Goal: Information Seeking & Learning: Learn about a topic

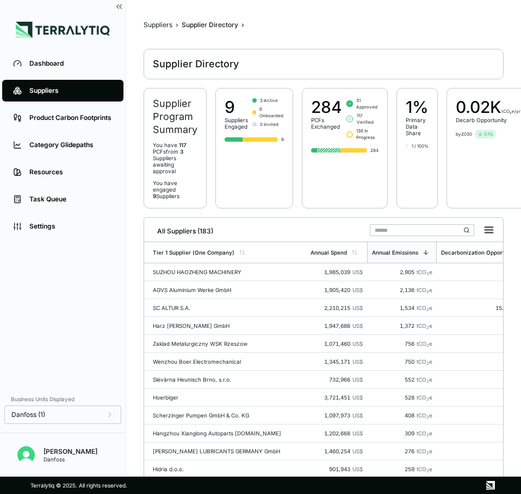
click at [412, 230] on input "text" at bounding box center [422, 230] width 104 height 12
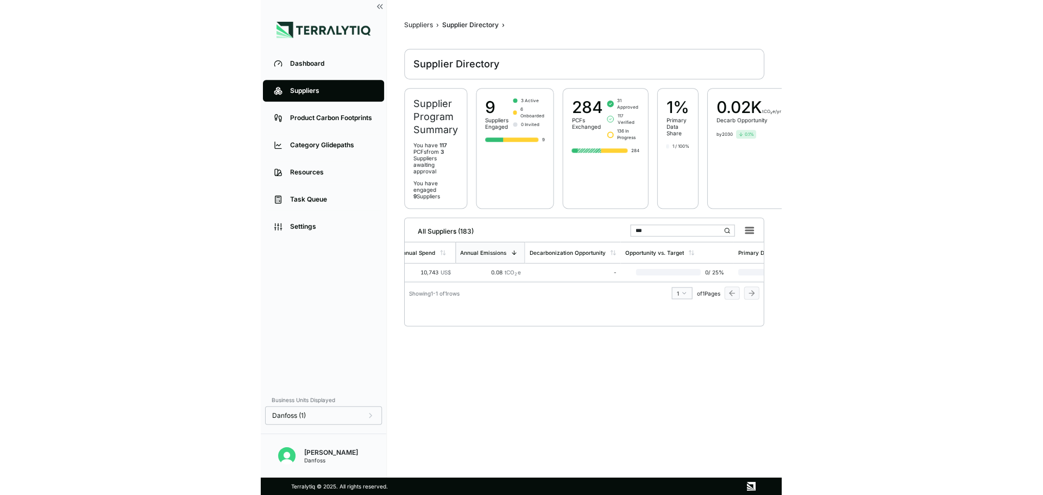
scroll to position [0, 103]
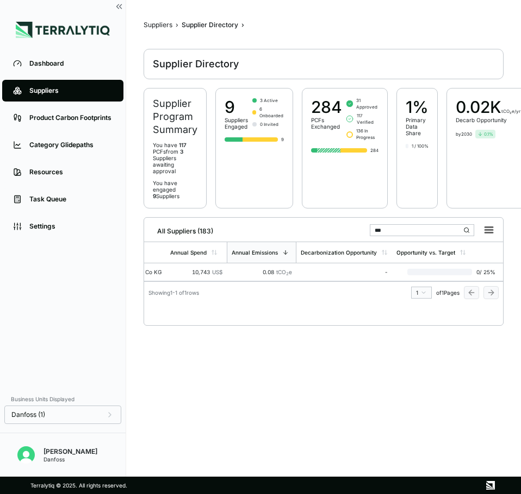
drag, startPoint x: 388, startPoint y: 230, endPoint x: 371, endPoint y: 230, distance: 16.8
click at [371, 230] on input "***" at bounding box center [422, 230] width 104 height 12
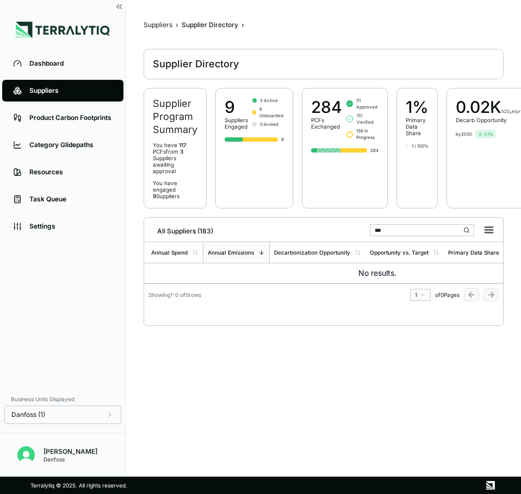
click at [274, 348] on main "Suppliers › Supplier Directory › Supplier Directory Supplier Program Summary Yo…" at bounding box center [323, 242] width 360 height 442
click at [400, 225] on input "***" at bounding box center [422, 230] width 104 height 12
type input "*"
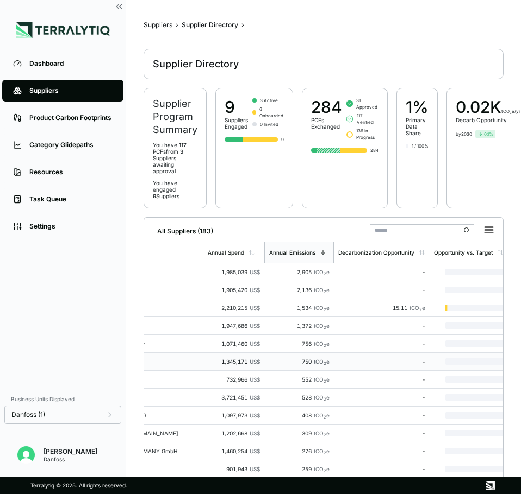
scroll to position [0, 0]
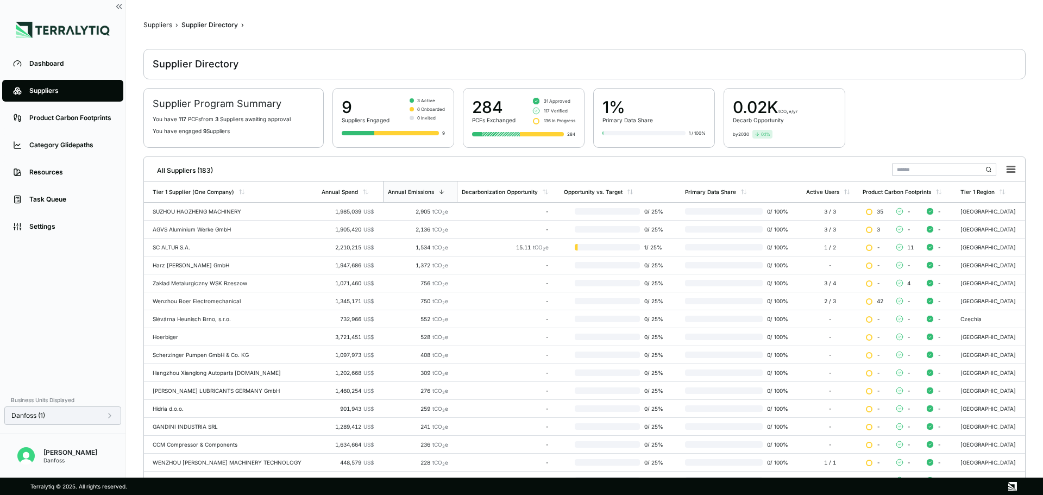
click at [114, 415] on div "Danfoss (1)" at bounding box center [62, 415] width 117 height 18
click at [111, 416] on icon at bounding box center [109, 415] width 9 height 9
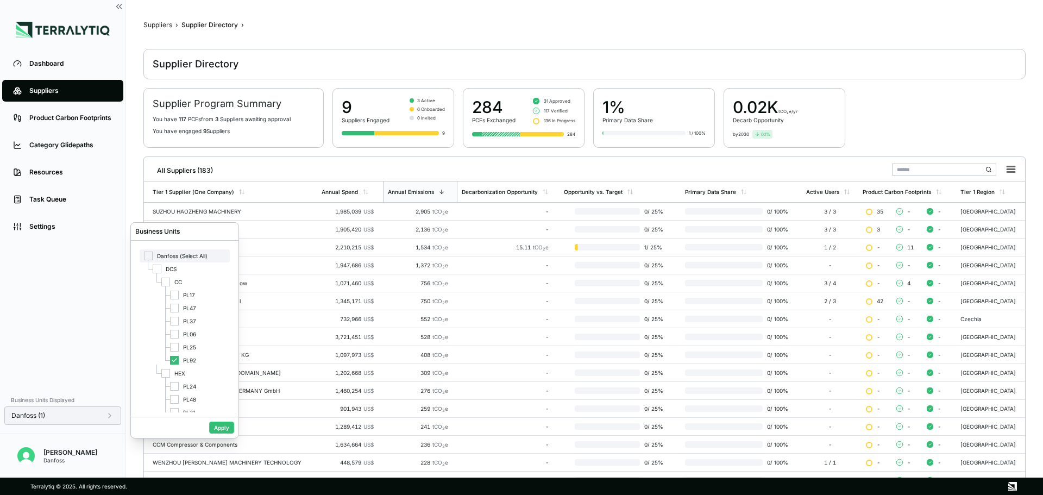
click at [157, 252] on div "Danfoss (Select All)" at bounding box center [185, 255] width 90 height 13
click at [149, 256] on div at bounding box center [148, 256] width 9 height 9
click at [220, 430] on button "Apply" at bounding box center [221, 428] width 25 height 12
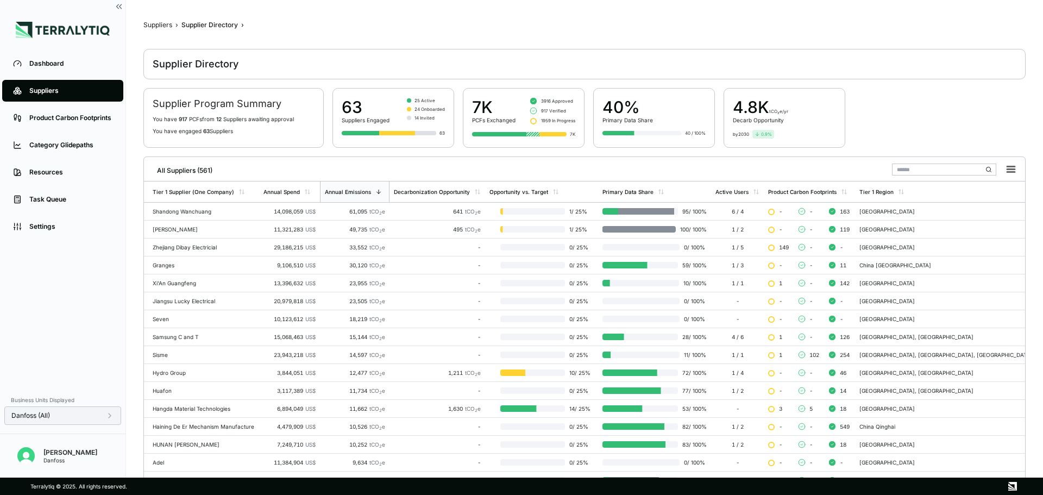
click at [520, 171] on input "text" at bounding box center [944, 170] width 104 height 12
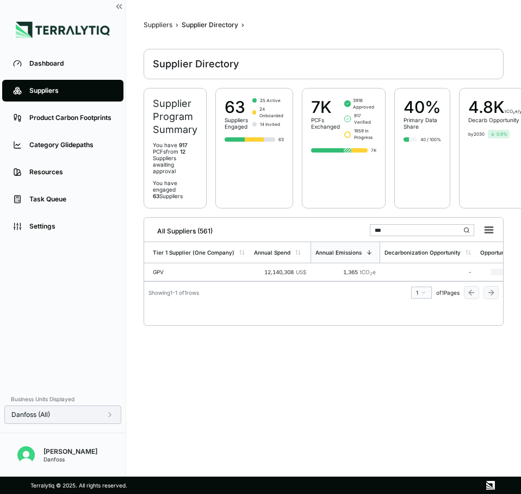
drag, startPoint x: 395, startPoint y: 228, endPoint x: 336, endPoint y: 228, distance: 58.1
click at [336, 228] on div "All Suppliers (561) ***" at bounding box center [323, 229] width 350 height 22
drag, startPoint x: 400, startPoint y: 227, endPoint x: 345, endPoint y: 225, distance: 55.5
click at [345, 225] on div "All Suppliers (561) ***" at bounding box center [323, 229] width 350 height 22
drag, startPoint x: 302, startPoint y: 281, endPoint x: 372, endPoint y: 289, distance: 70.0
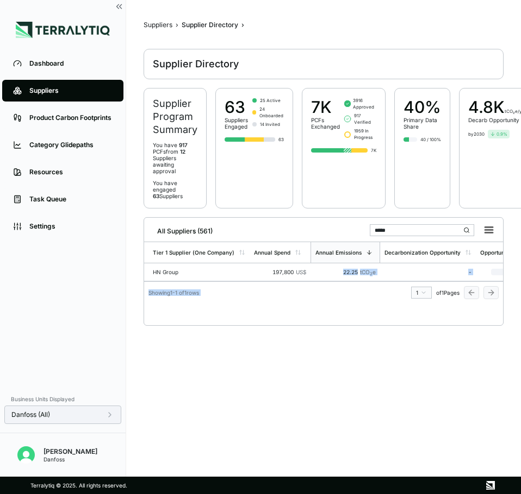
click at [372, 289] on div "Tier 1 Supplier (One Company) Annual Spend Annual Emissions Decarbonization Opp…" at bounding box center [323, 270] width 359 height 57
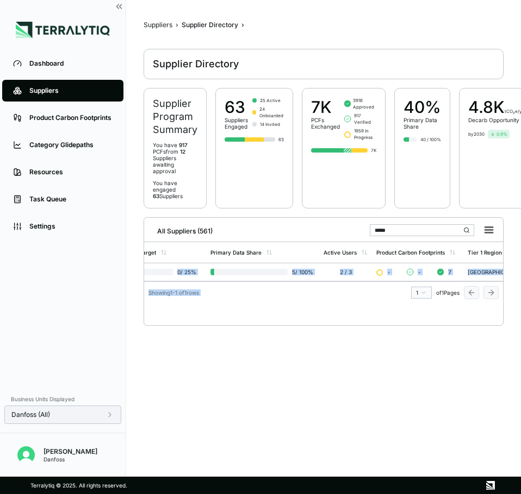
scroll to position [0, 62]
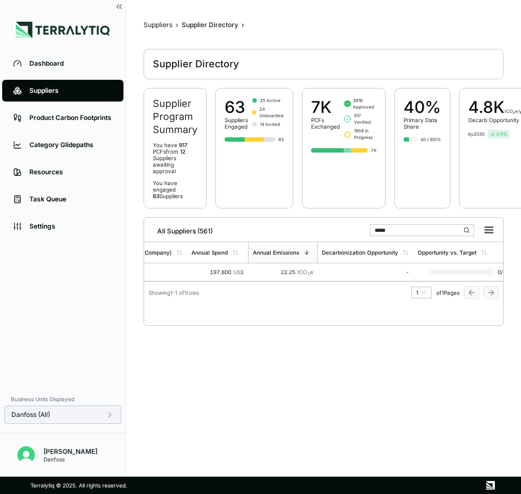
drag, startPoint x: 421, startPoint y: 235, endPoint x: 329, endPoint y: 226, distance: 92.2
click at [329, 226] on div "All Suppliers (561) *****" at bounding box center [323, 229] width 350 height 22
type input "*****"
click at [425, 360] on main "Suppliers › Supplier Directory › Supplier Directory Supplier Program Summary Yo…" at bounding box center [323, 242] width 360 height 442
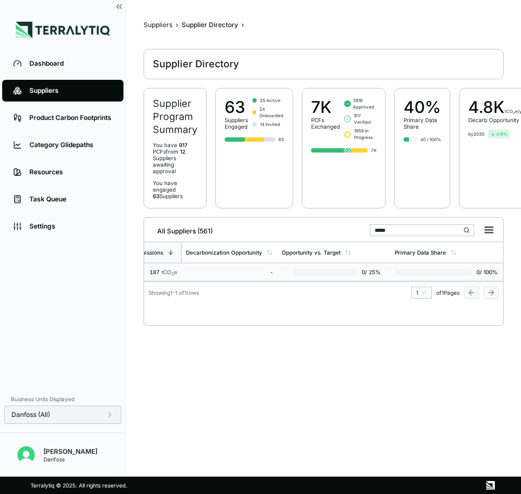
click at [234, 274] on div "-" at bounding box center [229, 272] width 87 height 7
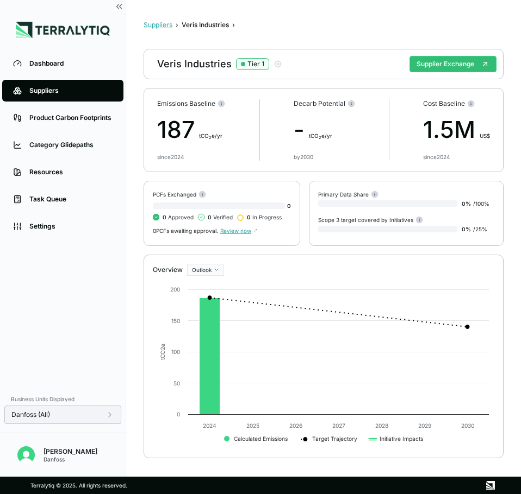
click at [160, 25] on button "Suppliers" at bounding box center [157, 25] width 29 height 9
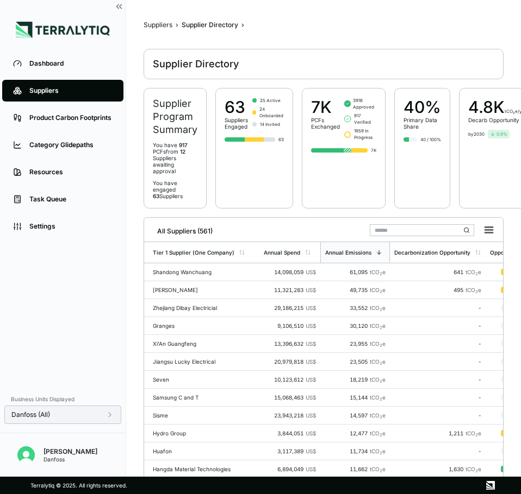
click at [406, 231] on input "text" at bounding box center [422, 230] width 104 height 12
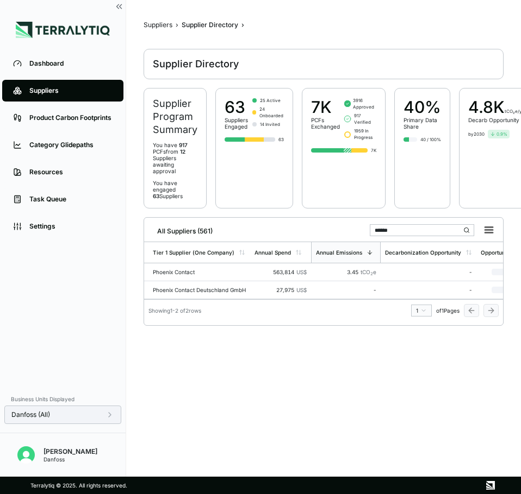
drag, startPoint x: 405, startPoint y: 232, endPoint x: 343, endPoint y: 222, distance: 63.3
click at [343, 222] on div "All Suppliers (561) ******" at bounding box center [323, 229] width 350 height 22
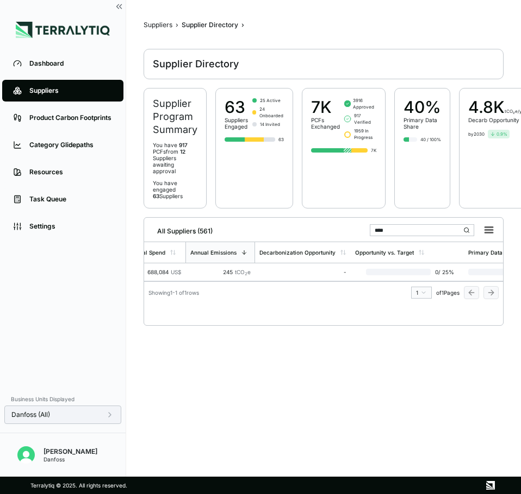
scroll to position [0, 41]
drag, startPoint x: 406, startPoint y: 230, endPoint x: 365, endPoint y: 229, distance: 41.3
click at [365, 229] on div "All Suppliers (561) ****" at bounding box center [323, 229] width 350 height 22
drag, startPoint x: 428, startPoint y: 406, endPoint x: 424, endPoint y: 372, distance: 35.0
click at [428, 406] on main "Suppliers › Supplier Directory › Supplier Directory Supplier Program Summary Yo…" at bounding box center [323, 242] width 360 height 442
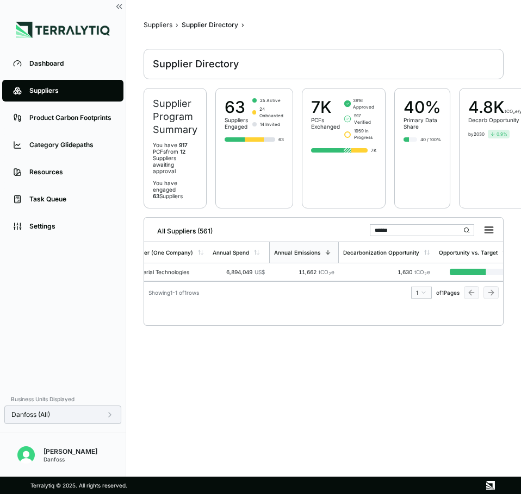
drag, startPoint x: 417, startPoint y: 230, endPoint x: 365, endPoint y: 228, distance: 52.2
click at [365, 228] on div "All Suppliers (561) ******" at bounding box center [323, 229] width 350 height 22
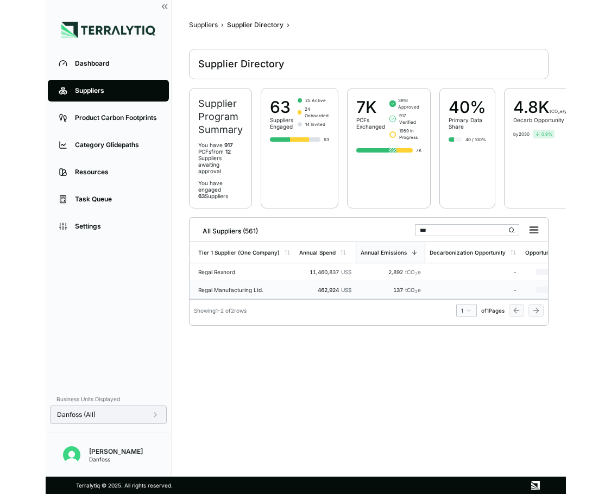
scroll to position [3, 0]
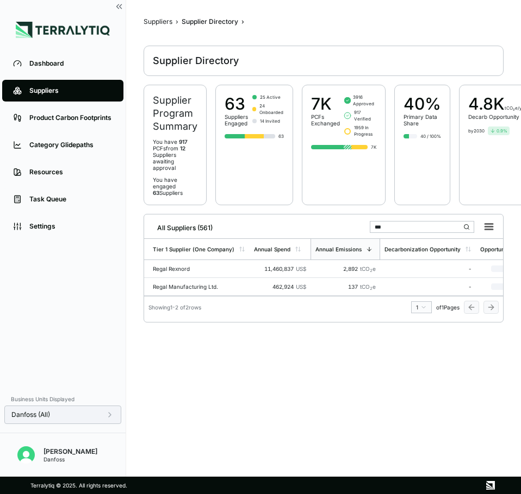
click at [416, 227] on input "***" at bounding box center [422, 227] width 104 height 12
drag, startPoint x: 409, startPoint y: 227, endPoint x: 330, endPoint y: 227, distance: 78.3
click at [330, 227] on div "All Suppliers (561) ***" at bounding box center [323, 226] width 350 height 22
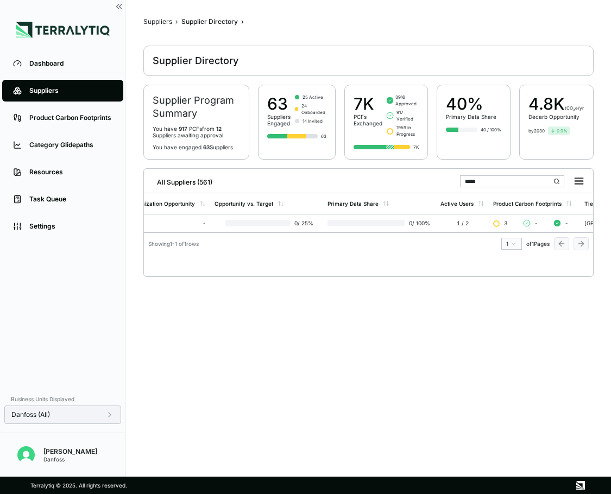
scroll to position [0, 267]
drag, startPoint x: 499, startPoint y: 185, endPoint x: 452, endPoint y: 185, distance: 47.3
click at [452, 185] on div "All Suppliers (561) *****" at bounding box center [368, 180] width 441 height 22
type input "*"
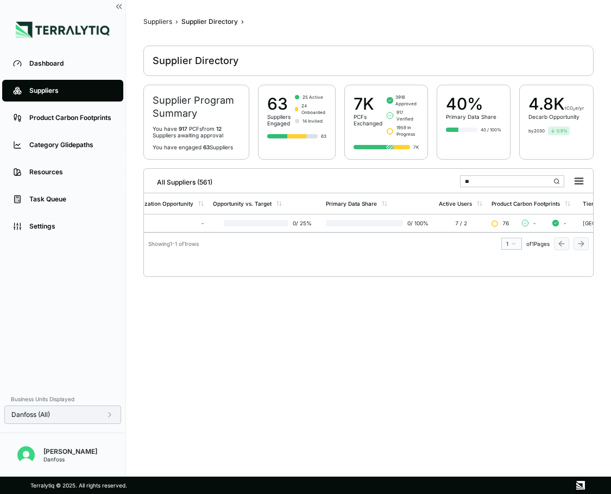
type input "*"
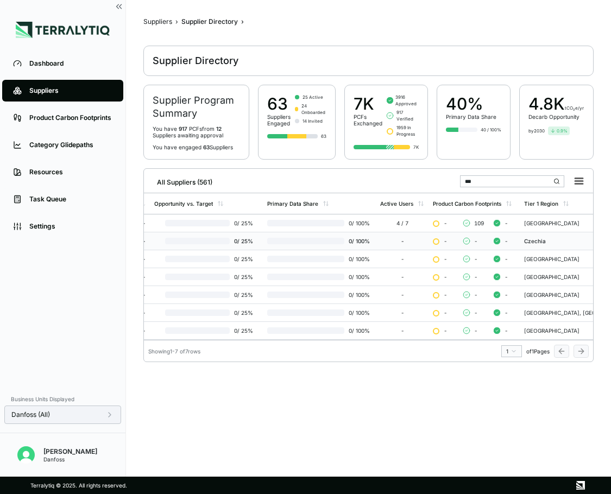
scroll to position [0, 323]
drag, startPoint x: 484, startPoint y: 184, endPoint x: 458, endPoint y: 184, distance: 26.1
click at [458, 184] on div "All Suppliers (561) ***" at bounding box center [368, 180] width 441 height 22
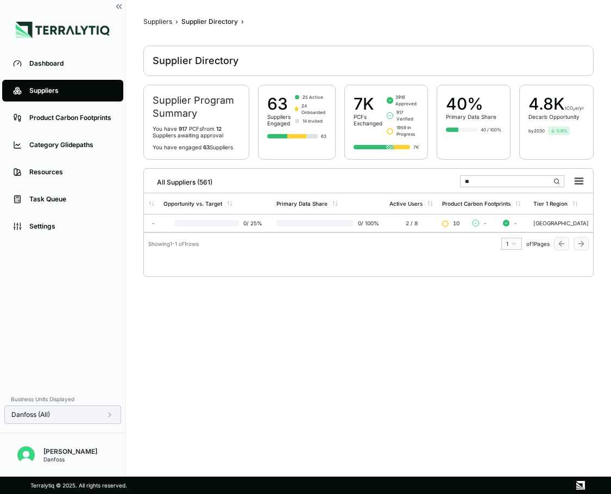
type input "*"
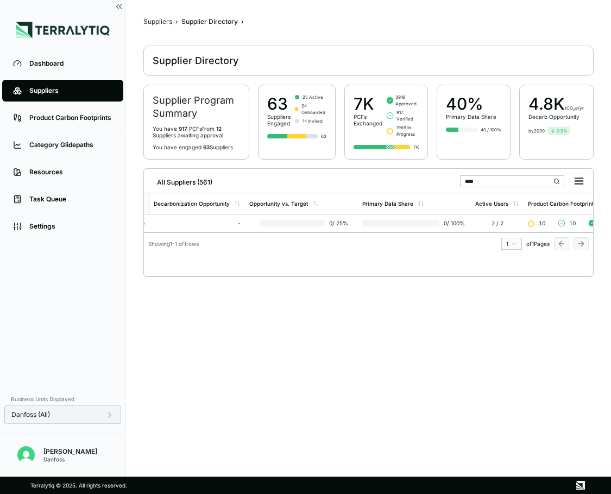
scroll to position [0, 0]
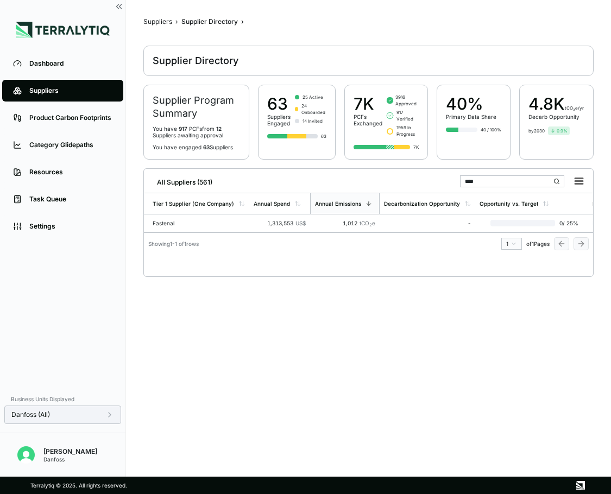
drag, startPoint x: 496, startPoint y: 186, endPoint x: 435, endPoint y: 180, distance: 61.7
click at [435, 180] on div "All Suppliers (561) ****" at bounding box center [368, 180] width 441 height 22
drag, startPoint x: 507, startPoint y: 185, endPoint x: 437, endPoint y: 179, distance: 70.3
click at [437, 179] on div "All Suppliers (561) ********" at bounding box center [368, 180] width 441 height 22
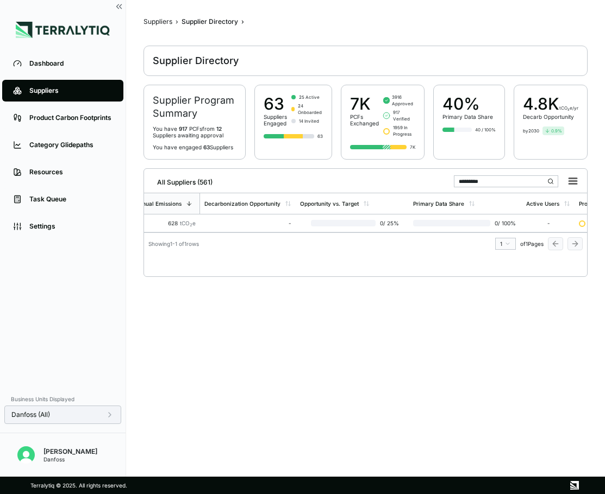
scroll to position [0, 183]
drag, startPoint x: 487, startPoint y: 187, endPoint x: 434, endPoint y: 179, distance: 54.4
click at [434, 179] on div "All Suppliers (561) *********" at bounding box center [365, 180] width 434 height 22
type input "*"
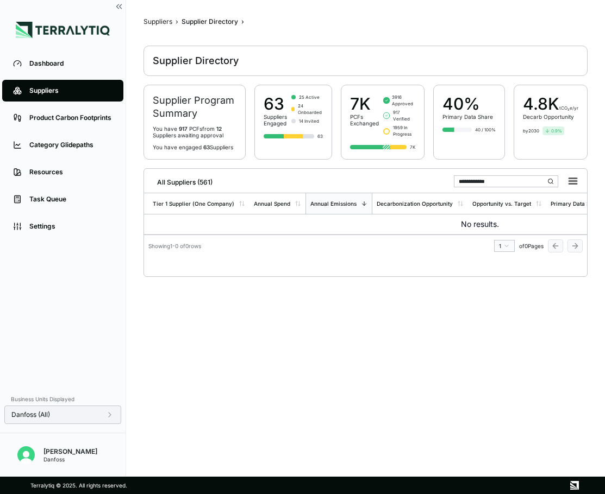
drag, startPoint x: 495, startPoint y: 186, endPoint x: 415, endPoint y: 184, distance: 80.5
click at [415, 184] on div "**********" at bounding box center [365, 180] width 434 height 22
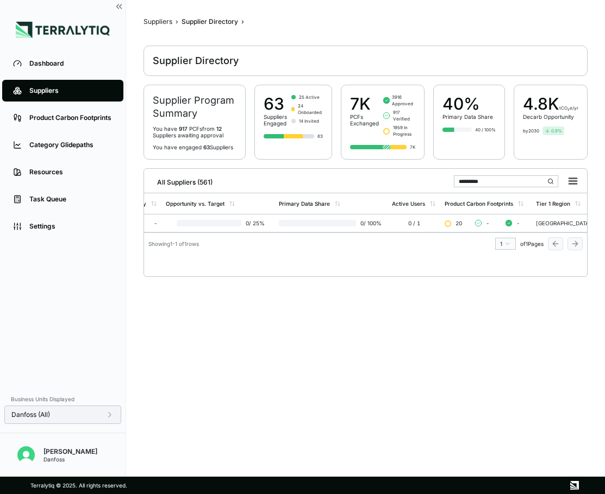
scroll to position [0, 316]
drag, startPoint x: 489, startPoint y: 190, endPoint x: 427, endPoint y: 185, distance: 62.1
click at [427, 185] on div "All Suppliers (561) *********" at bounding box center [365, 180] width 434 height 22
drag, startPoint x: 483, startPoint y: 189, endPoint x: 440, endPoint y: 184, distance: 43.7
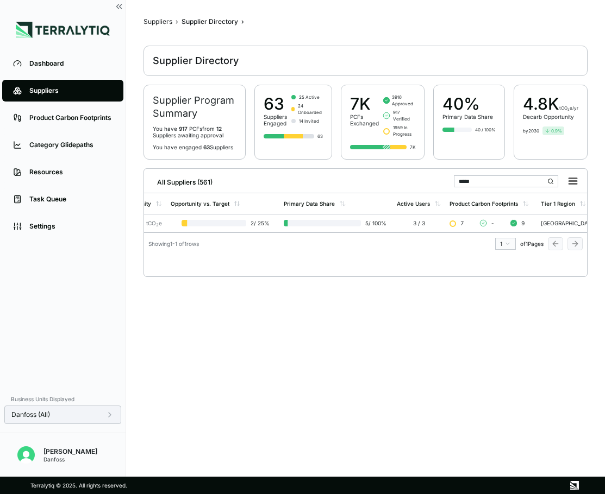
click at [440, 184] on div "All Suppliers (561) *****" at bounding box center [365, 180] width 434 height 22
type input "*"
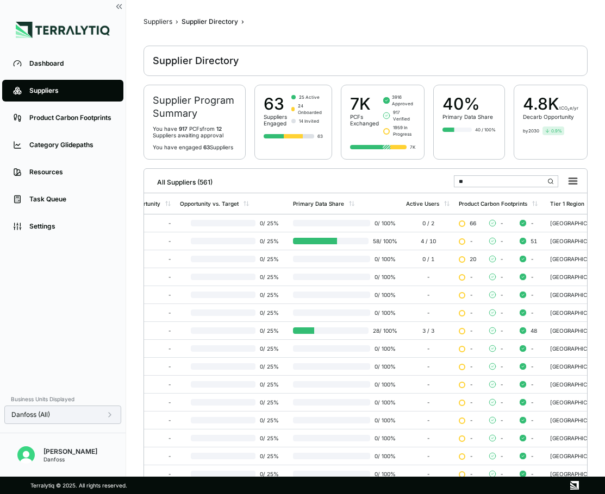
type input "*"
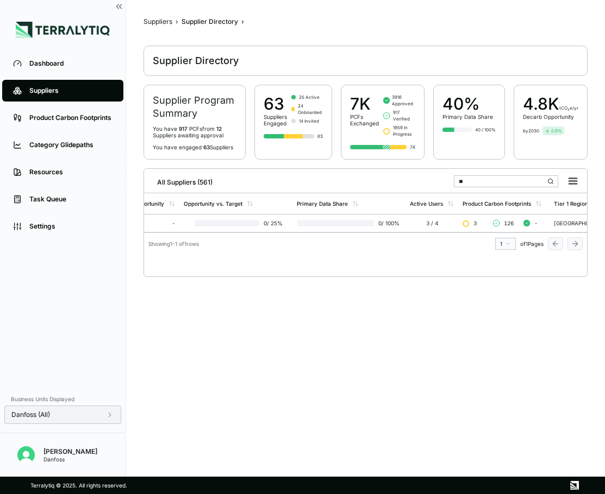
type input "*"
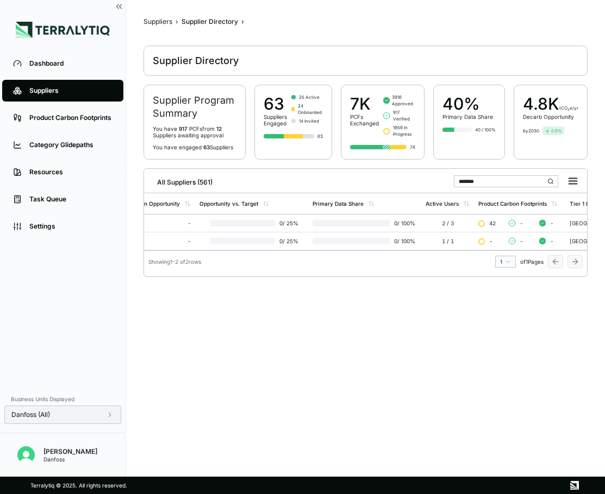
scroll to position [0, 339]
drag, startPoint x: 485, startPoint y: 185, endPoint x: 449, endPoint y: 185, distance: 36.4
click at [449, 185] on div "All Suppliers (561) *******" at bounding box center [365, 180] width 434 height 22
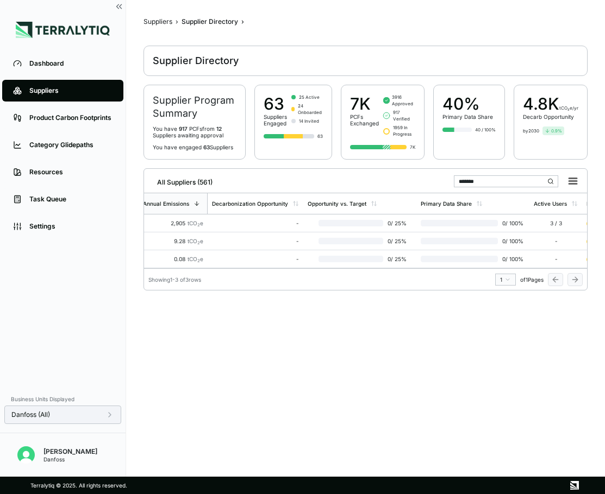
scroll to position [0, 0]
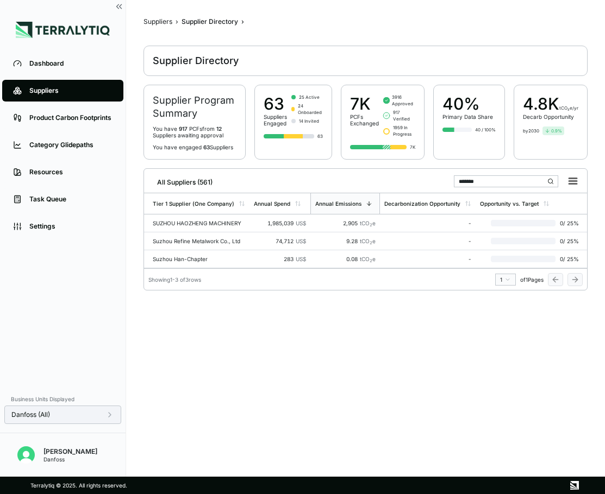
drag, startPoint x: 492, startPoint y: 182, endPoint x: 429, endPoint y: 185, distance: 63.1
click at [429, 185] on div "All Suppliers (561) ******" at bounding box center [365, 180] width 434 height 22
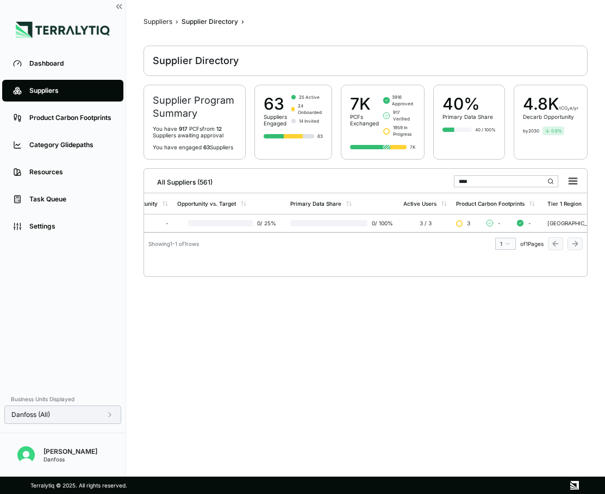
scroll to position [0, 309]
drag, startPoint x: 486, startPoint y: 184, endPoint x: 430, endPoint y: 181, distance: 56.6
click at [430, 181] on div "All Suppliers (561) ****" at bounding box center [365, 180] width 434 height 22
type input "*"
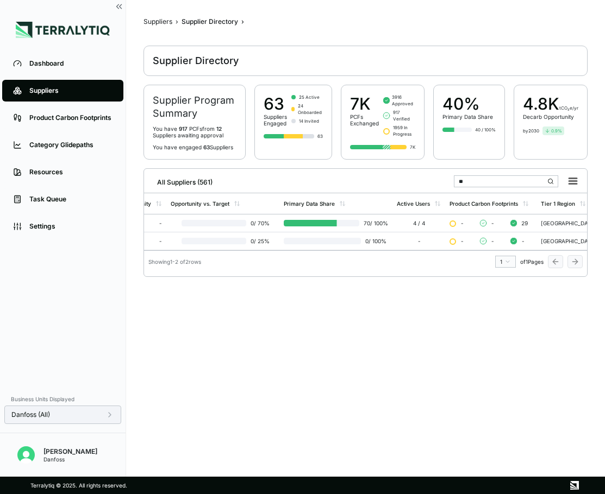
type input "*"
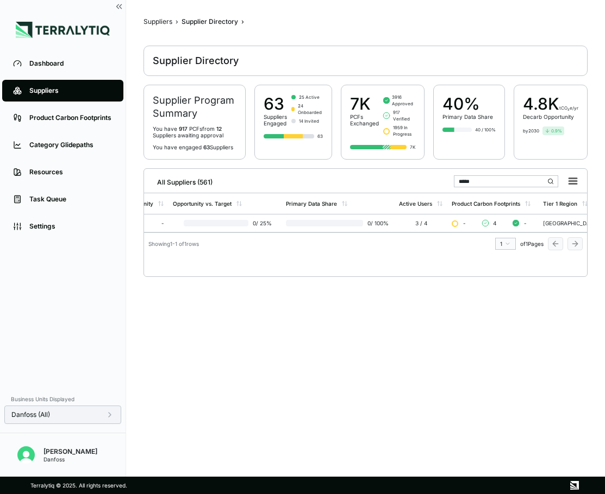
drag, startPoint x: 477, startPoint y: 184, endPoint x: 422, endPoint y: 183, distance: 54.4
click at [422, 183] on div "All Suppliers (561) *****" at bounding box center [365, 180] width 434 height 22
type input "*"
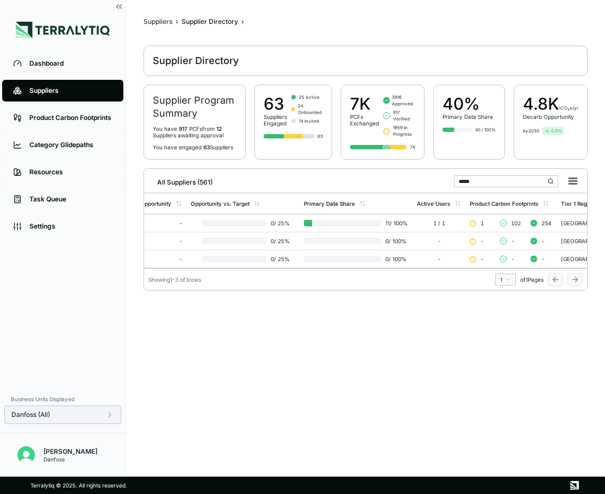
scroll to position [0, 320]
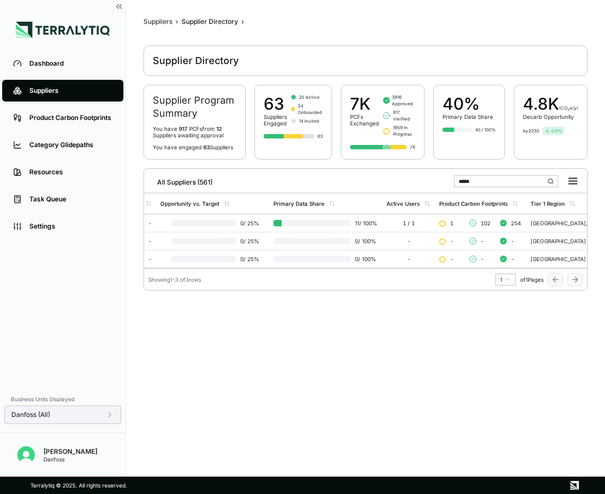
drag, startPoint x: 521, startPoint y: 188, endPoint x: 428, endPoint y: 179, distance: 93.4
click at [428, 179] on div "All Suppliers (561) *****" at bounding box center [365, 180] width 434 height 22
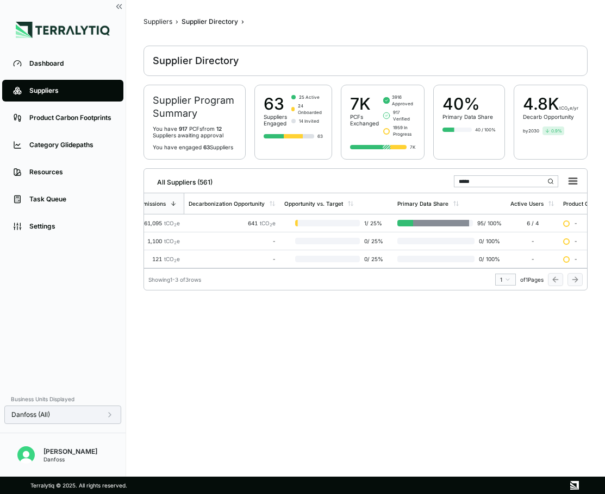
scroll to position [0, 241]
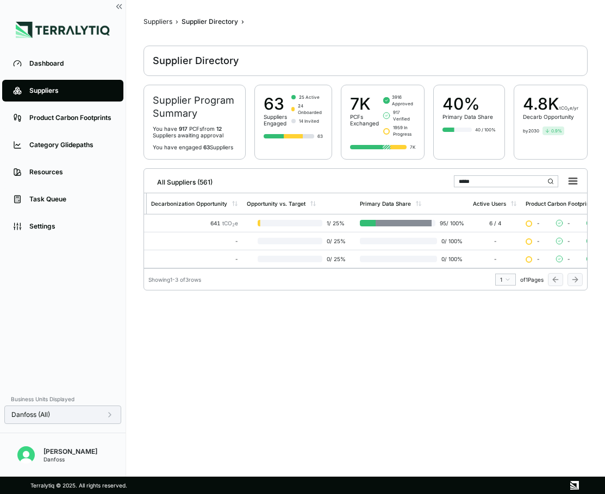
drag, startPoint x: 479, startPoint y: 186, endPoint x: 441, endPoint y: 185, distance: 38.6
click at [441, 185] on div "All Suppliers (561) *****" at bounding box center [365, 180] width 434 height 22
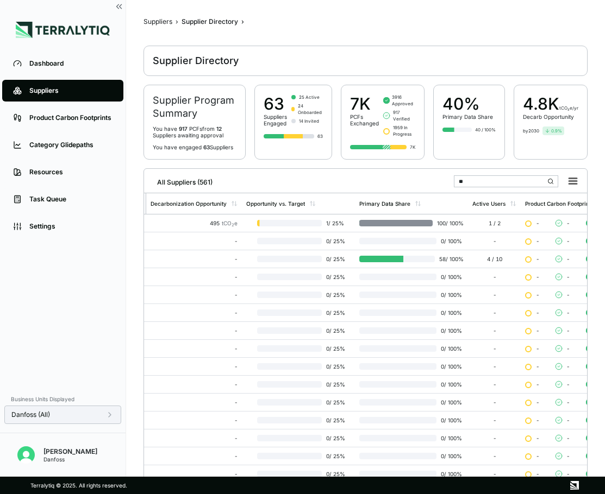
type input "*"
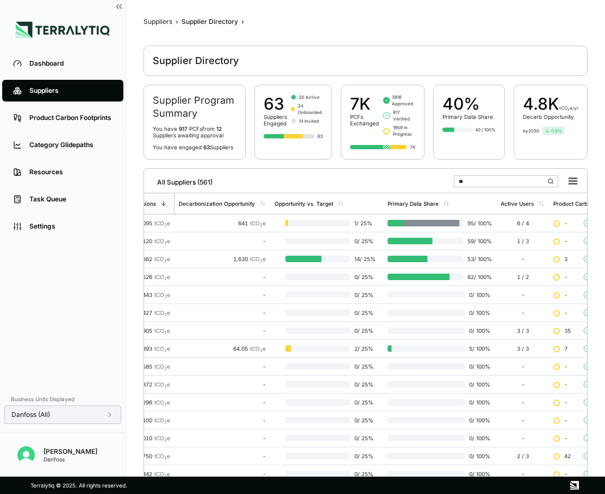
type input "*"
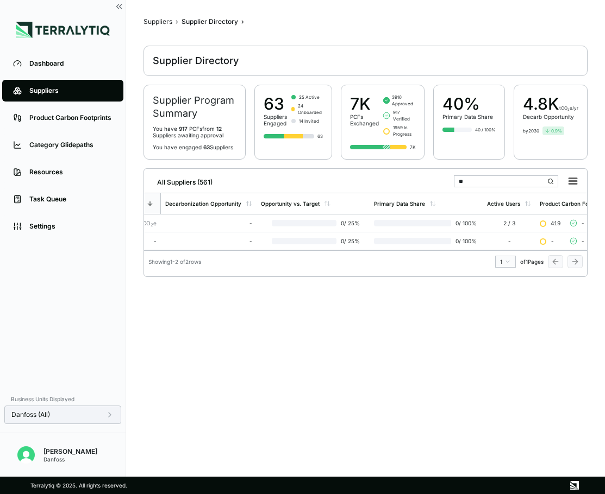
type input "*"
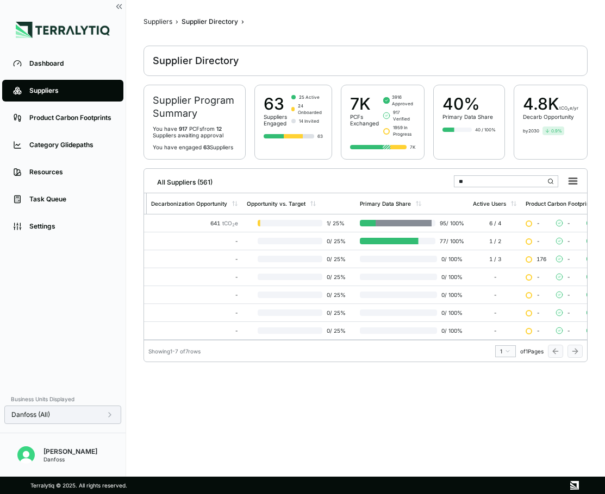
type input "*"
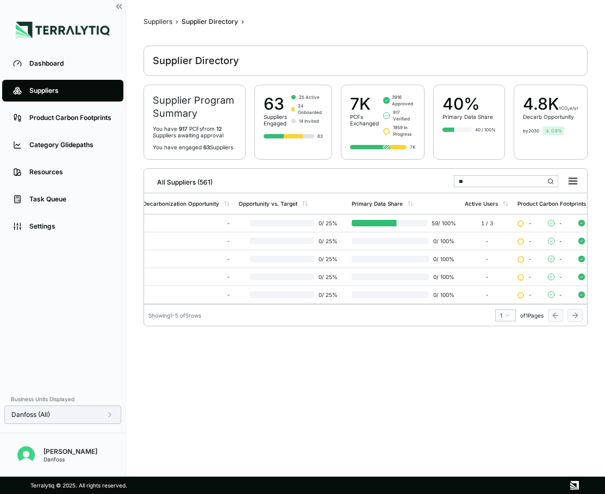
type input "*"
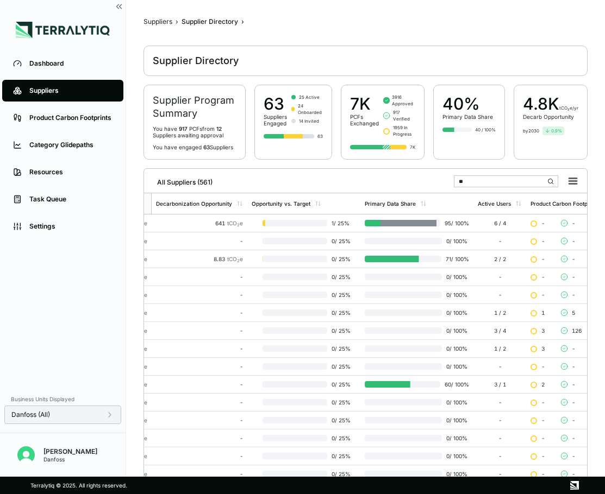
type input "*"
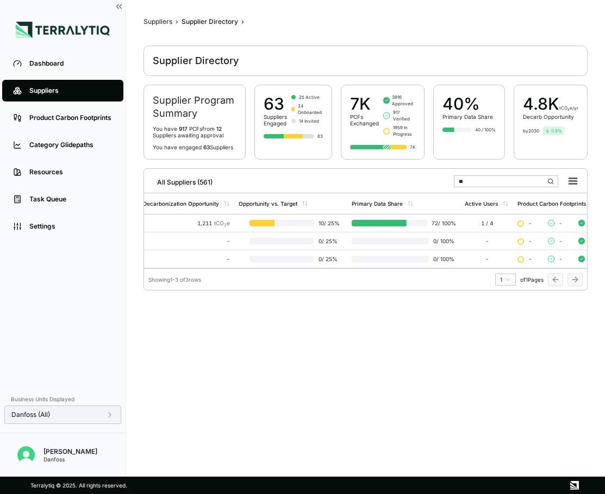
type input "*"
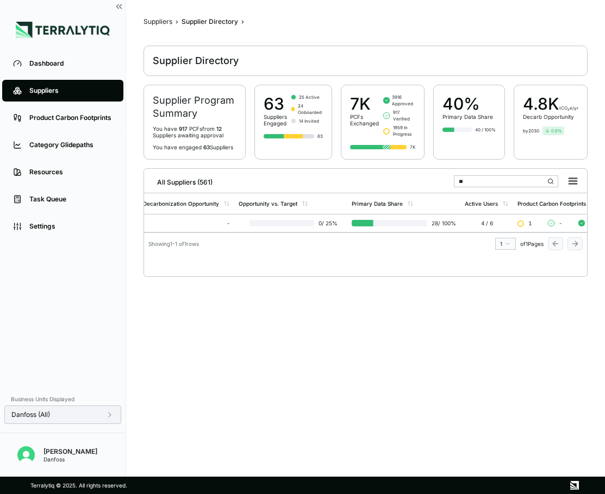
type input "*"
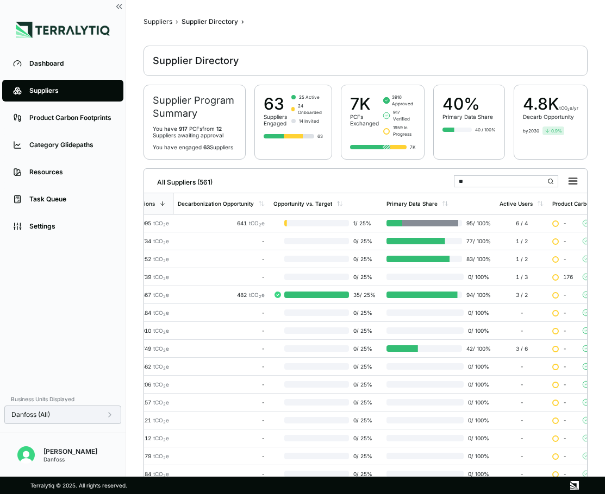
type input "*"
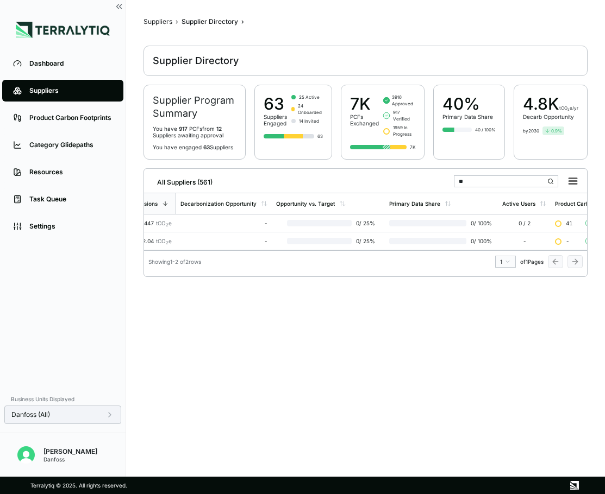
type input "*"
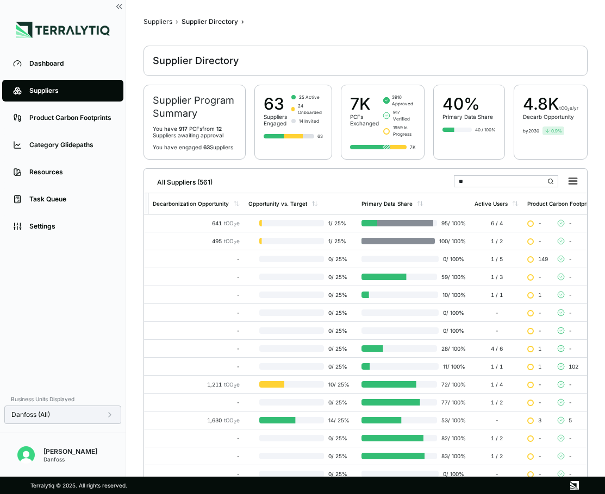
type input "*"
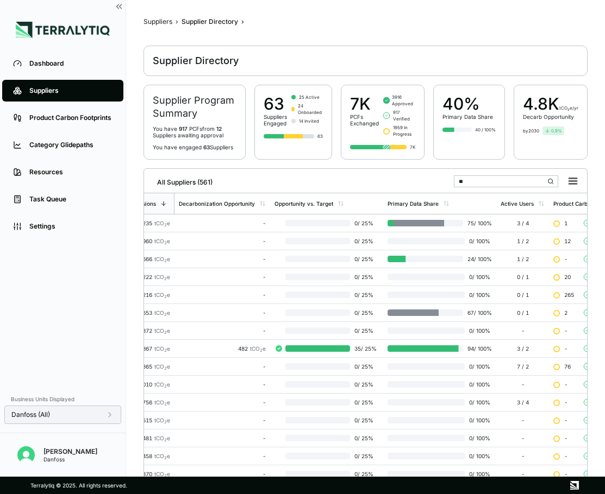
type input "*"
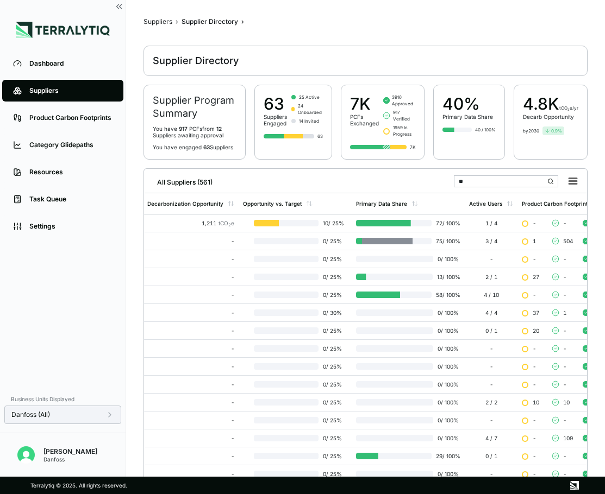
type input "*"
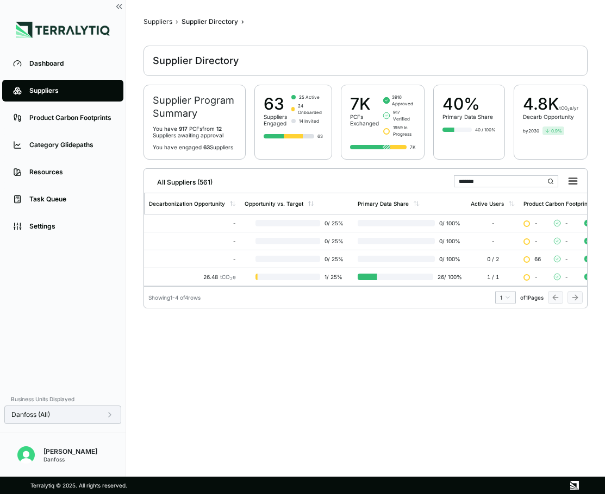
scroll to position [0, 219]
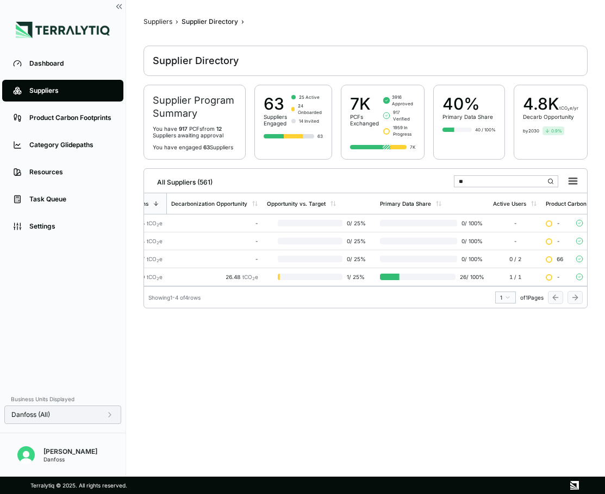
type input "*"
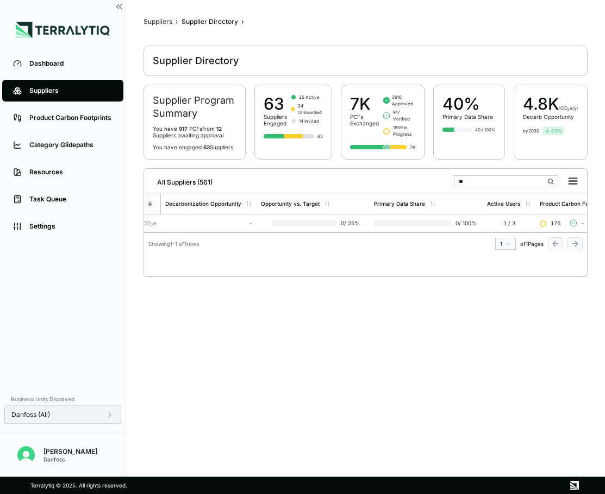
type input "*"
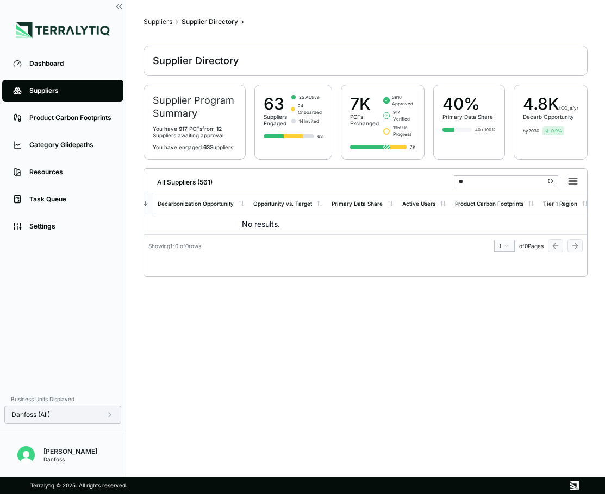
type input "*"
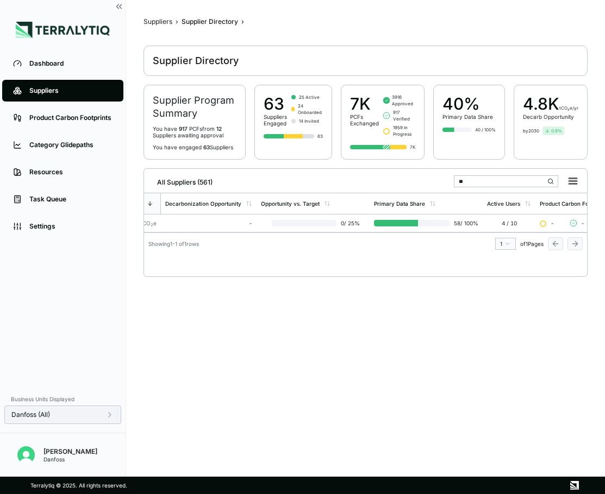
type input "*"
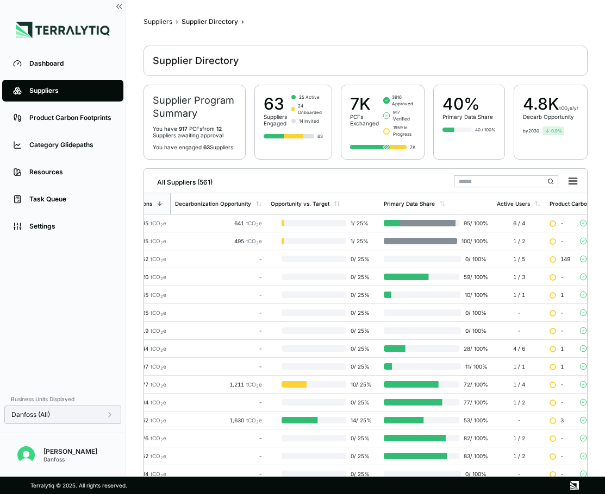
click at [480, 184] on input "text" at bounding box center [506, 182] width 104 height 12
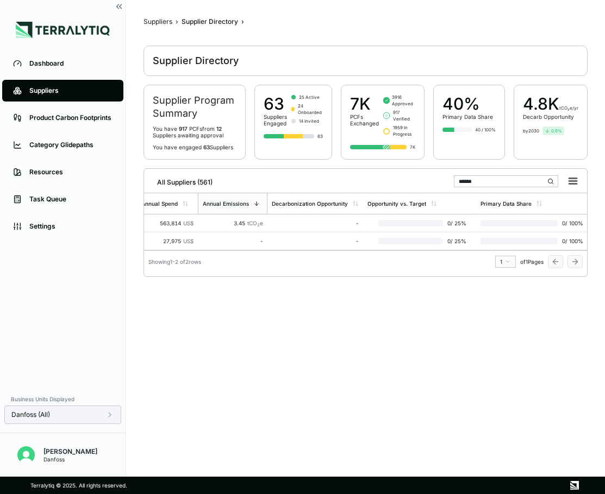
scroll to position [0, 0]
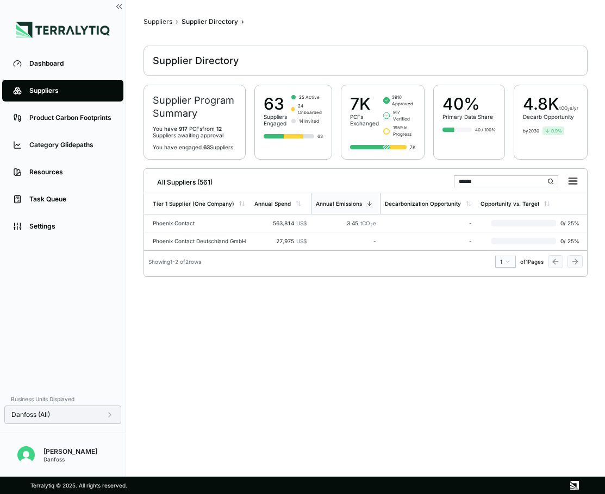
drag, startPoint x: 497, startPoint y: 183, endPoint x: 425, endPoint y: 183, distance: 71.2
click at [425, 183] on div "All Suppliers (561) ******" at bounding box center [365, 180] width 434 height 22
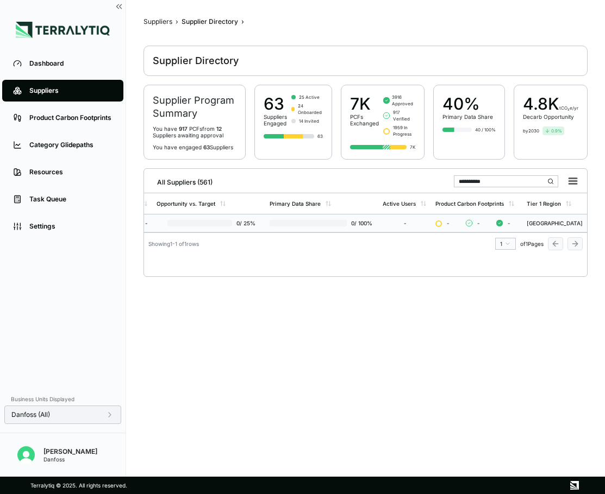
scroll to position [0, 309]
drag, startPoint x: 496, startPoint y: 184, endPoint x: 424, endPoint y: 178, distance: 72.5
click at [424, 178] on div "**********" at bounding box center [365, 180] width 434 height 22
drag, startPoint x: 465, startPoint y: 187, endPoint x: 423, endPoint y: 185, distance: 41.9
click at [424, 186] on div "All Suppliers (561) ******" at bounding box center [365, 180] width 434 height 22
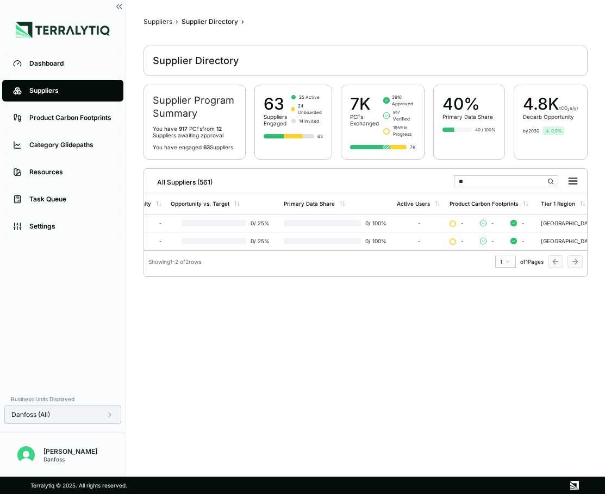
type input "*"
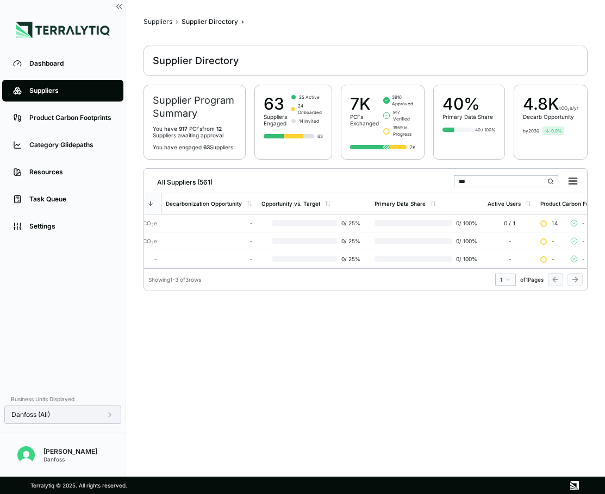
scroll to position [0, 0]
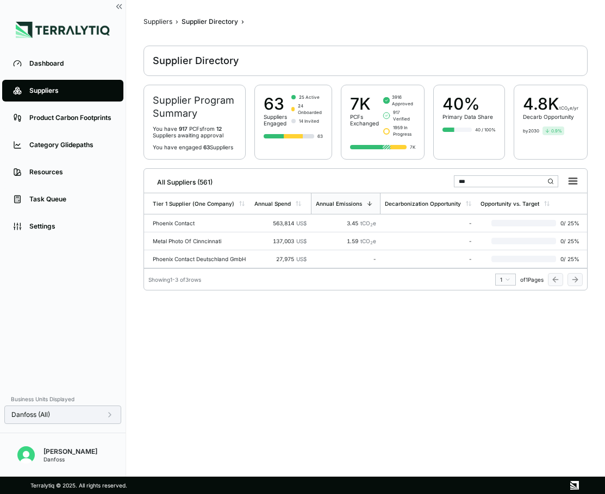
type input "***"
click at [60, 68] on div "Dashboard" at bounding box center [70, 63] width 83 height 9
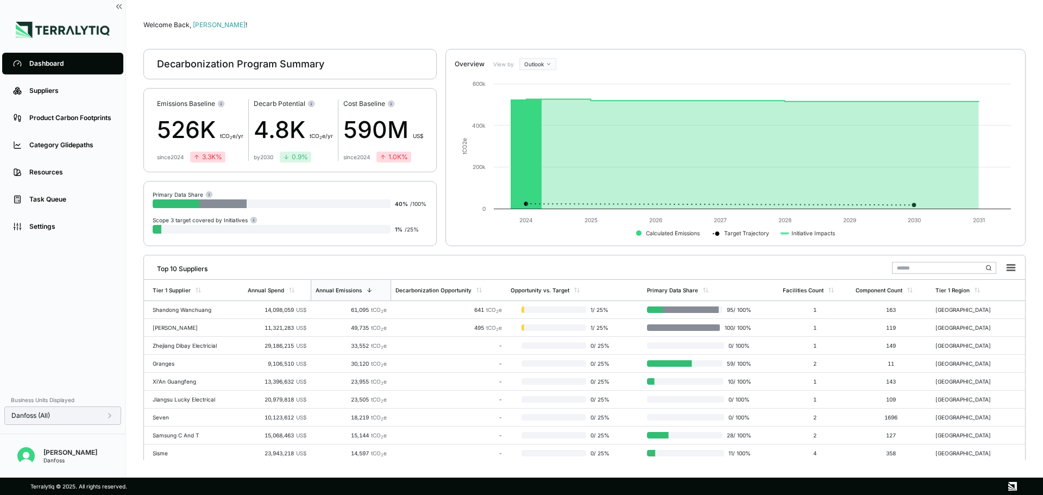
click at [186, 224] on div "Scope 3 target covered by Initiatives" at bounding box center [205, 220] width 105 height 8
click at [32, 203] on div "Task Queue" at bounding box center [70, 199] width 83 height 9
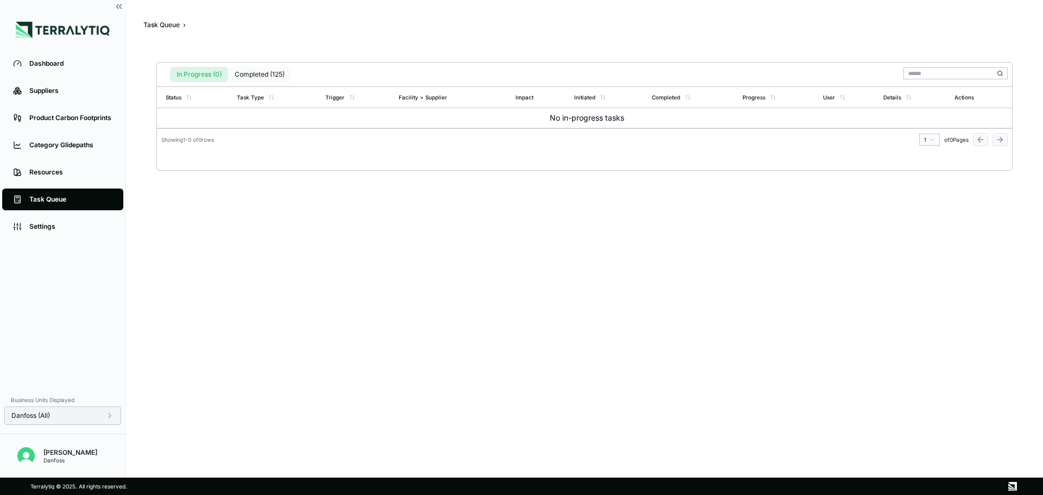
click at [255, 69] on button "Completed (125)" at bounding box center [259, 74] width 63 height 15
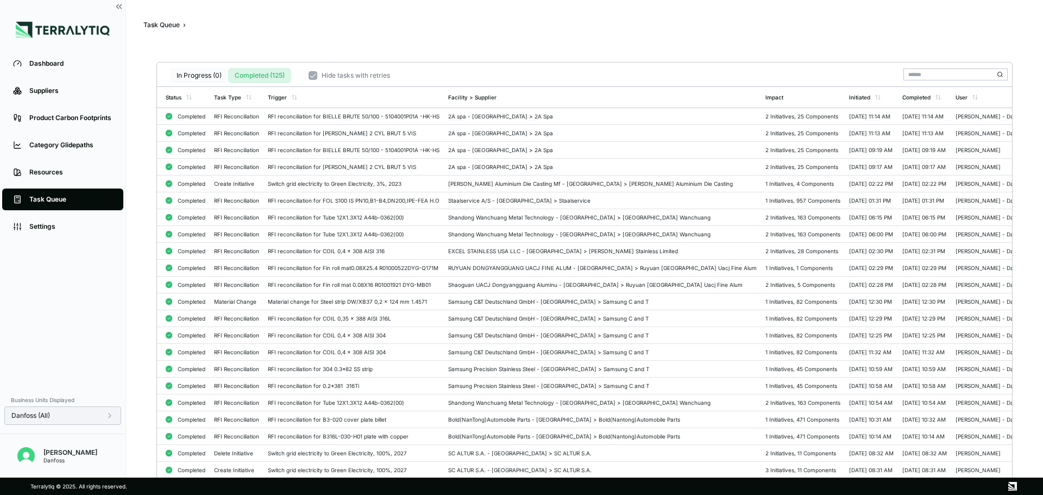
click at [195, 77] on button "In Progress (0)" at bounding box center [199, 75] width 58 height 15
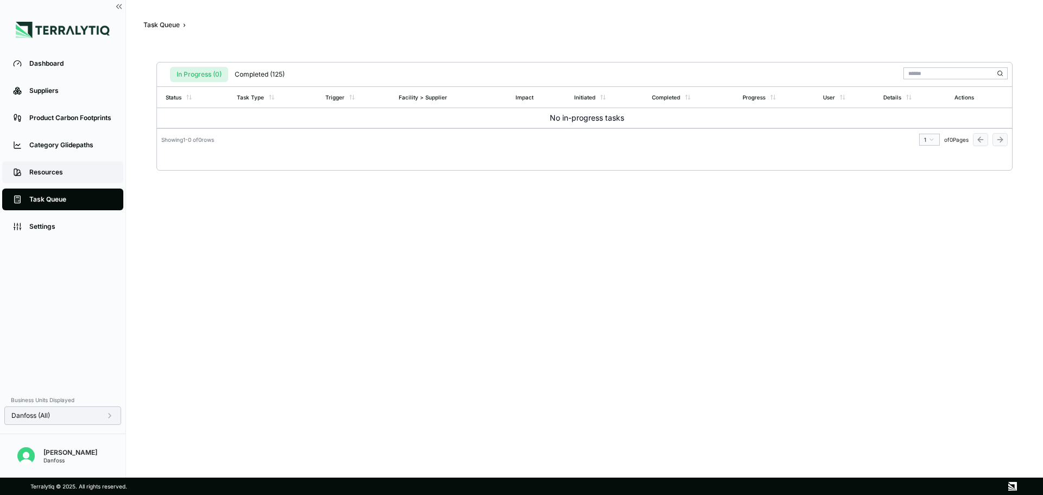
click at [61, 173] on div "Resources" at bounding box center [70, 172] width 83 height 9
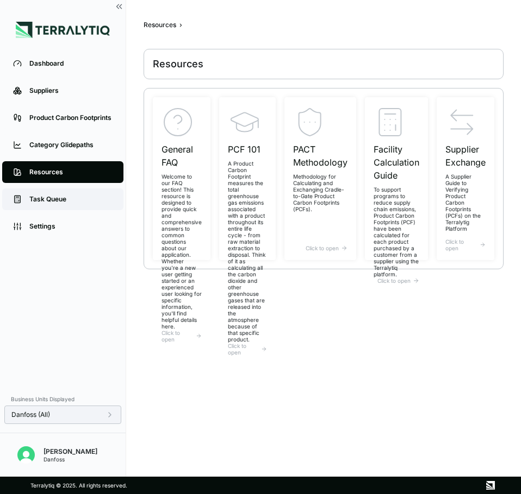
click at [64, 198] on div "Task Queue" at bounding box center [70, 199] width 83 height 9
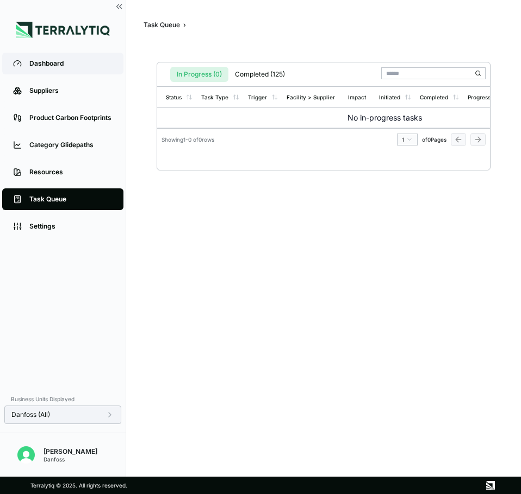
click at [55, 62] on div "Dashboard" at bounding box center [70, 63] width 83 height 9
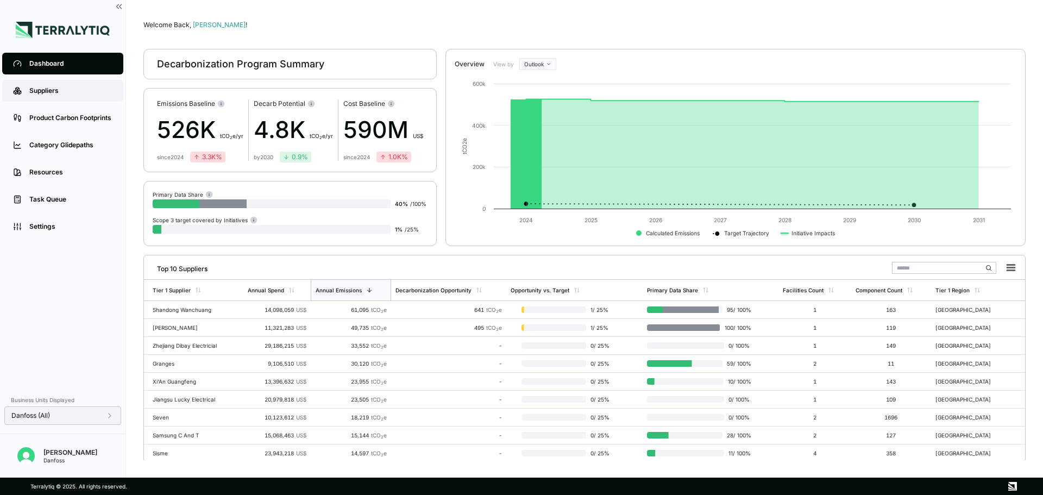
click at [41, 91] on div "Suppliers" at bounding box center [70, 90] width 83 height 9
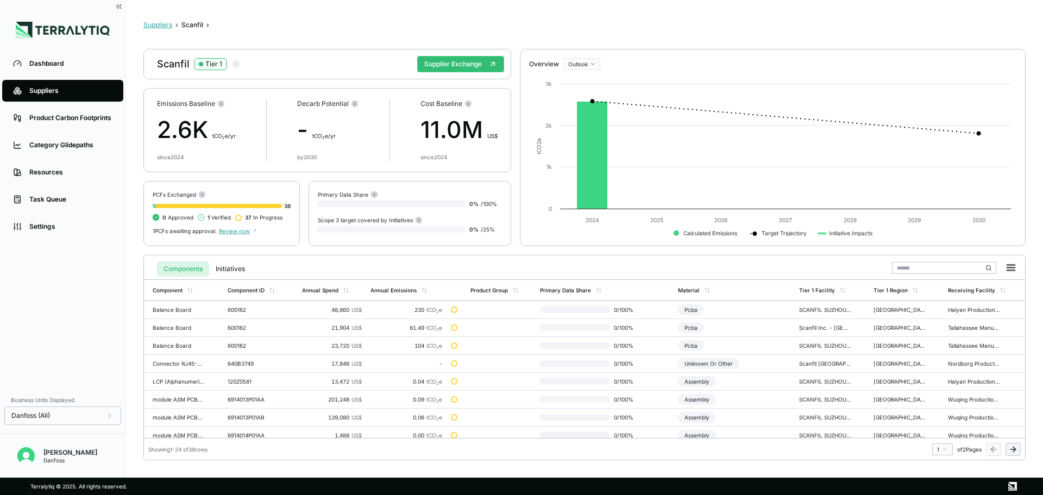
click at [165, 23] on button "Suppliers" at bounding box center [157, 25] width 29 height 9
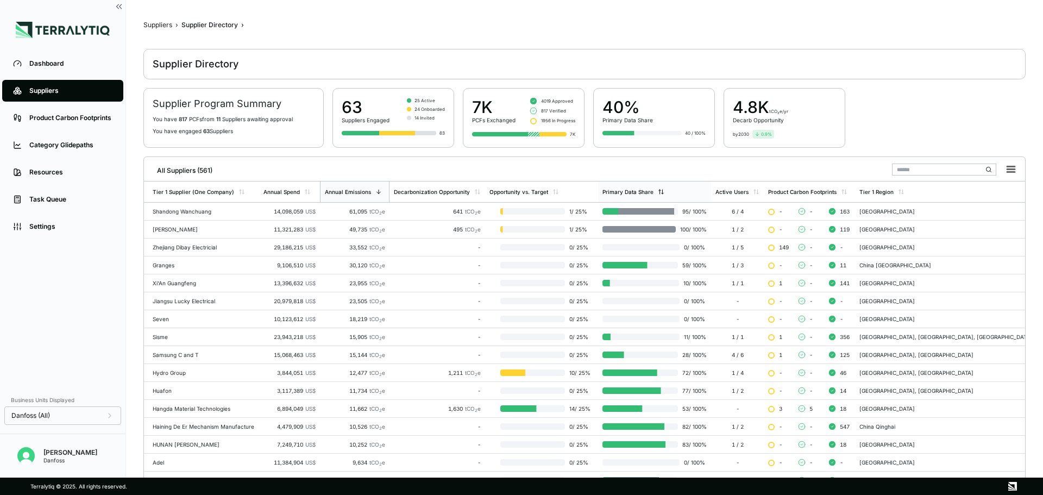
click at [617, 195] on div "Primary Data Share" at bounding box center [628, 192] width 51 height 7
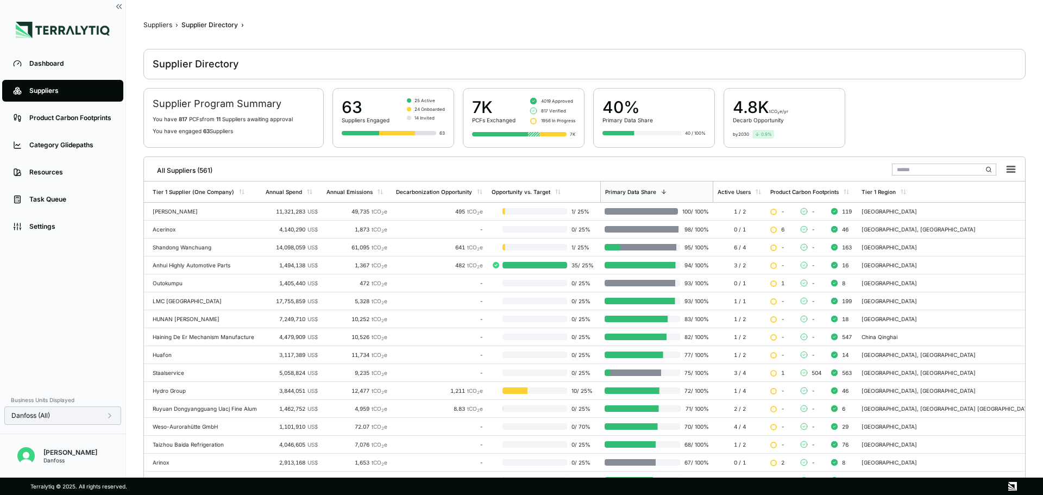
click at [107, 415] on icon at bounding box center [109, 415] width 9 height 9
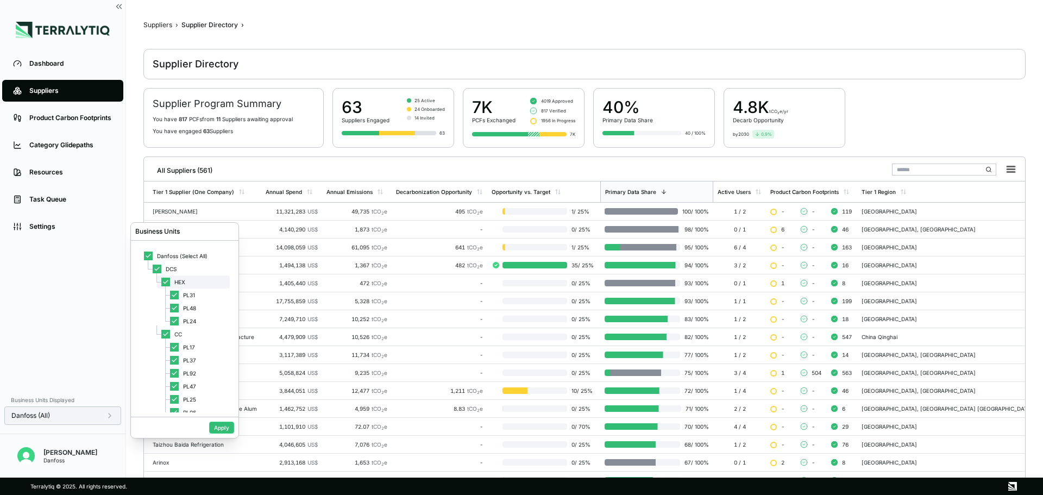
click at [164, 278] on div at bounding box center [165, 282] width 9 height 9
click at [222, 429] on button "Apply" at bounding box center [221, 428] width 25 height 12
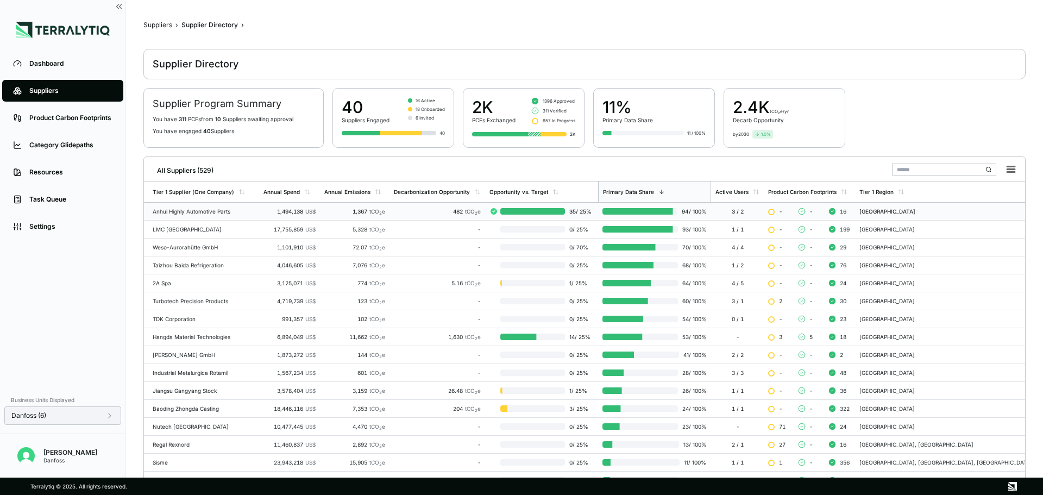
click at [425, 215] on td "482 tCO 2 e" at bounding box center [438, 212] width 96 height 18
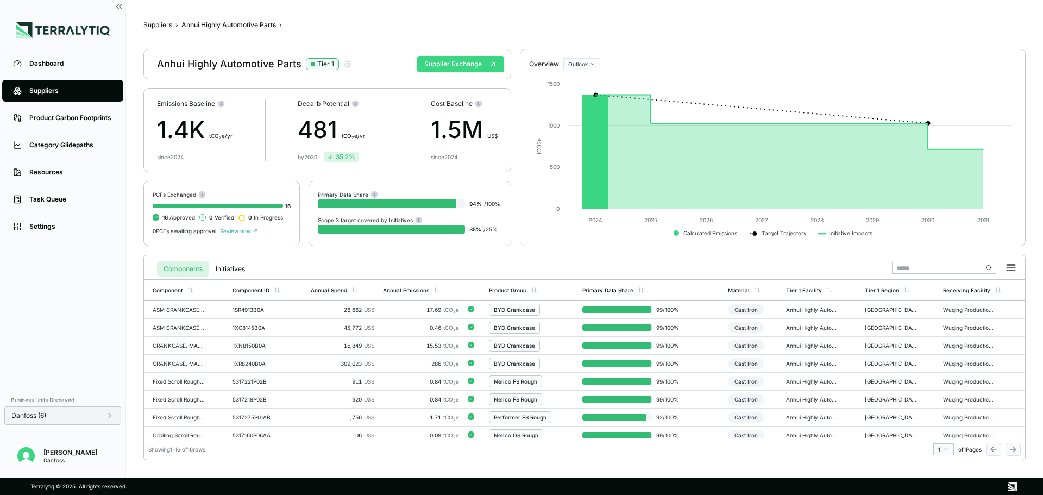
click at [464, 62] on button "Supplier Exchange" at bounding box center [460, 64] width 87 height 16
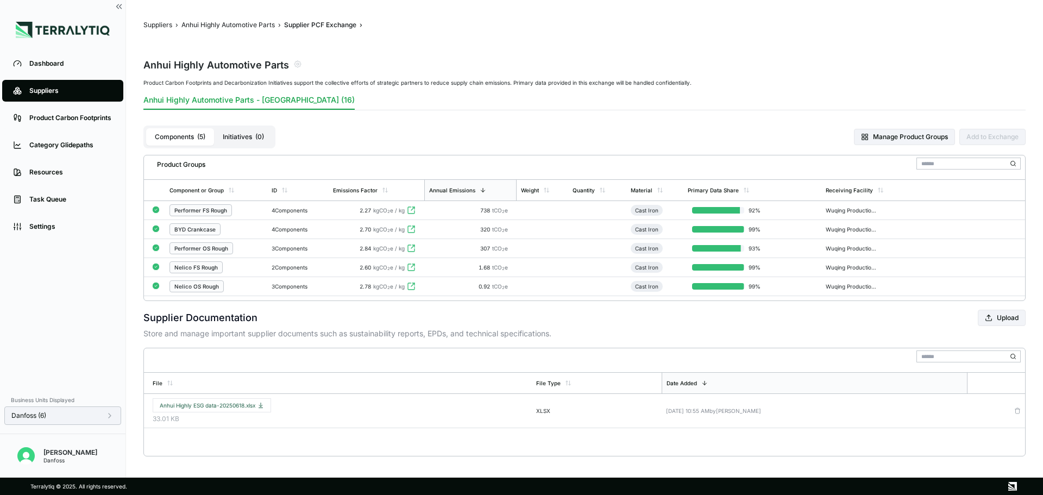
click at [236, 139] on button "Initiatives ( 0 )" at bounding box center [243, 136] width 59 height 17
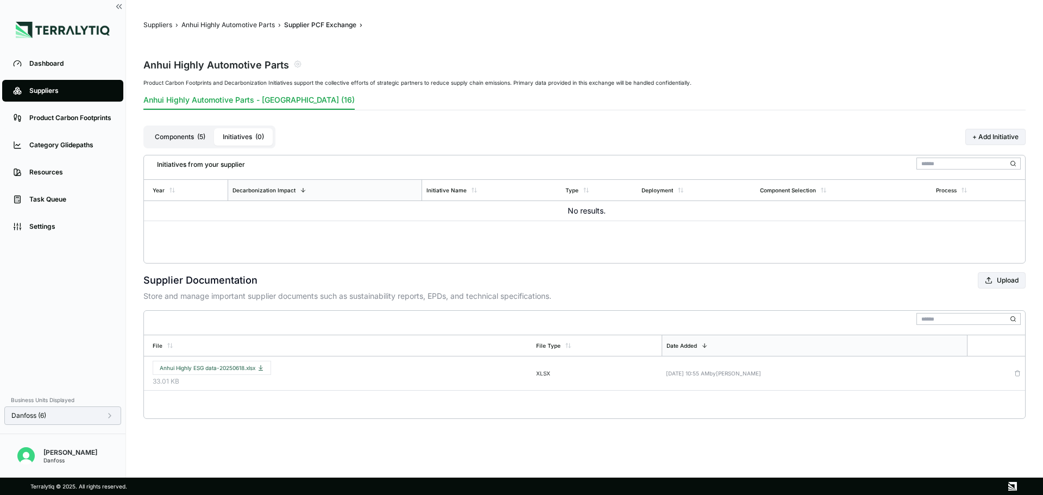
click at [190, 134] on button "Components ( 5 )" at bounding box center [180, 136] width 68 height 17
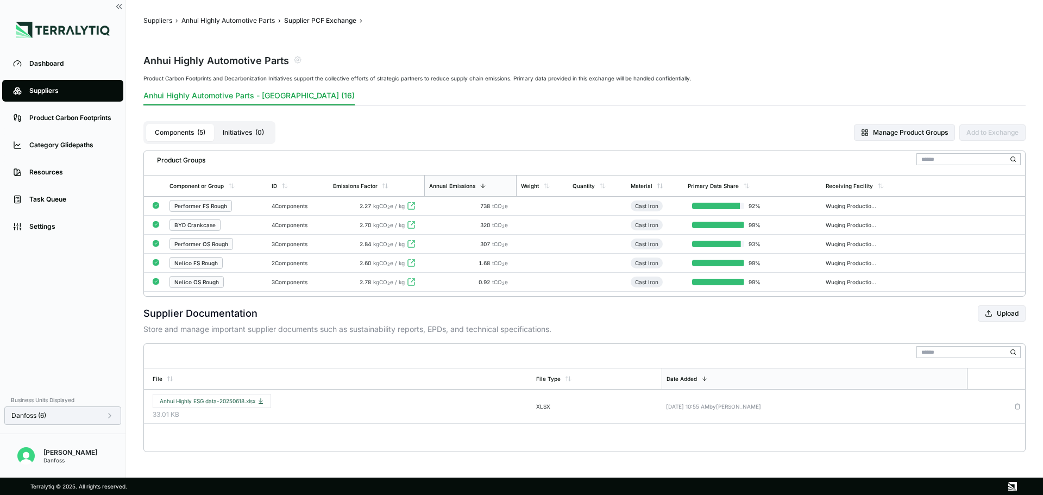
scroll to position [5, 0]
click at [591, 224] on td at bounding box center [597, 224] width 58 height 19
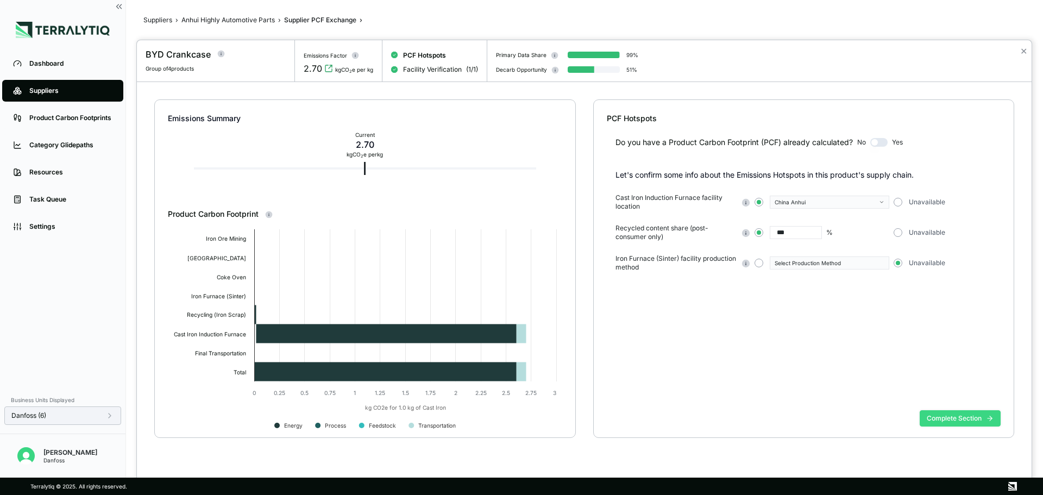
click at [975, 420] on button "Complete Section" at bounding box center [960, 418] width 81 height 16
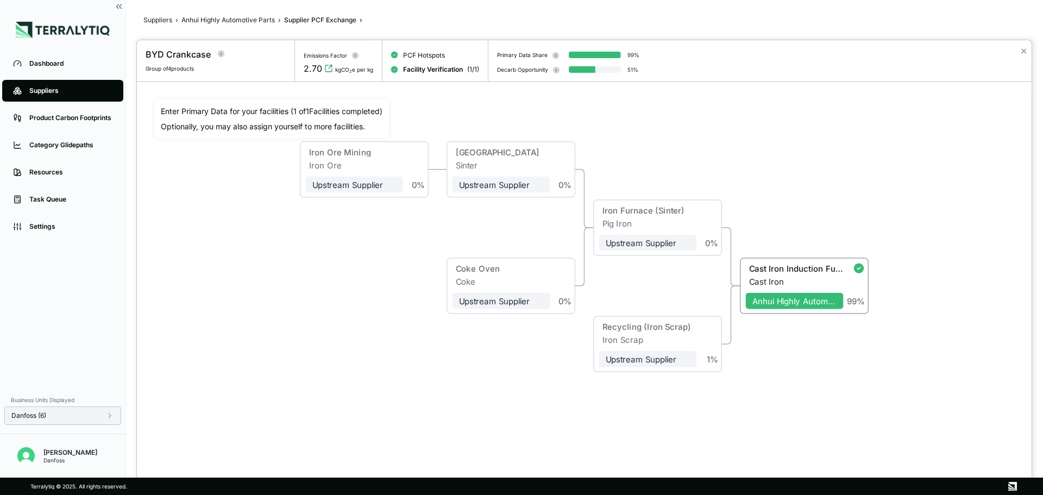
click at [293, 17] on div at bounding box center [521, 247] width 1043 height 495
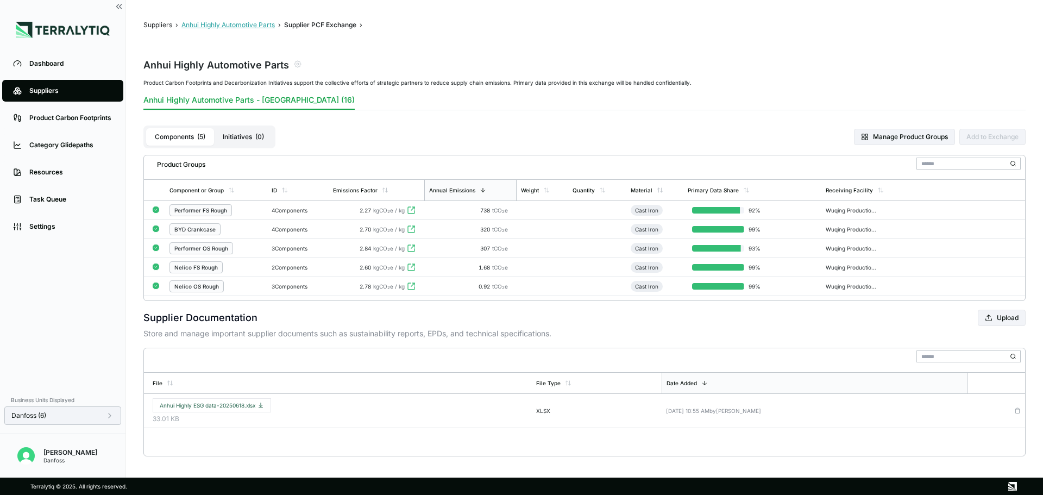
click at [209, 28] on button "Anhui Highly Automotive Parts" at bounding box center [227, 25] width 93 height 9
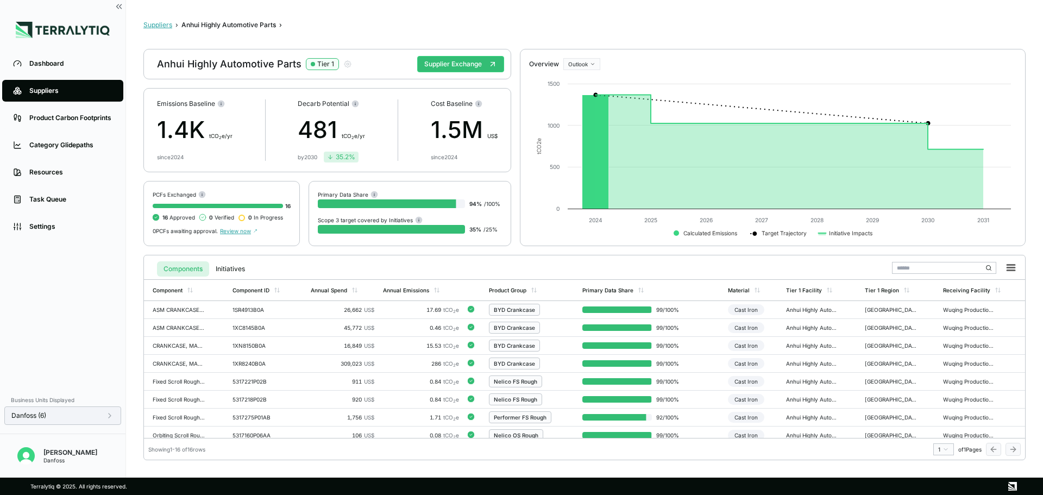
click at [160, 24] on button "Suppliers" at bounding box center [157, 25] width 29 height 9
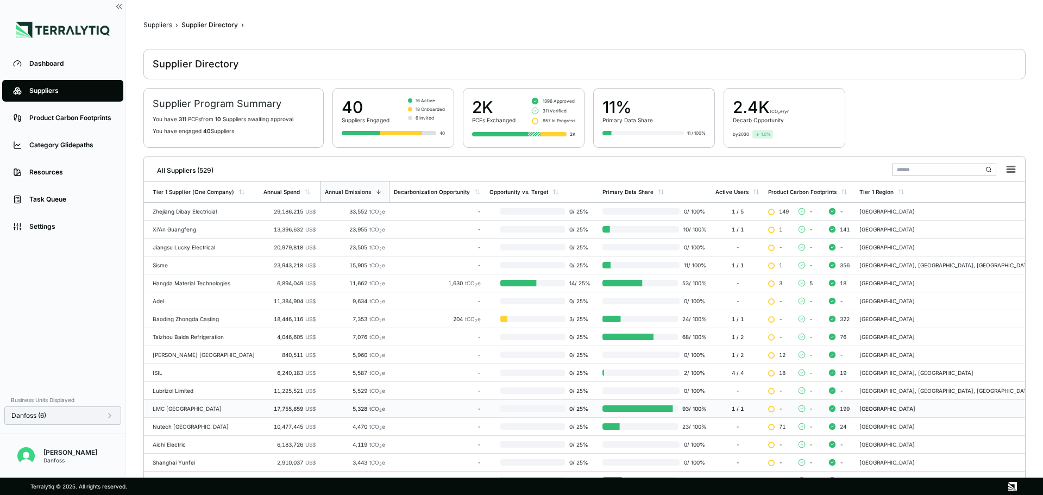
click at [450, 406] on div "-" at bounding box center [437, 408] width 87 height 7
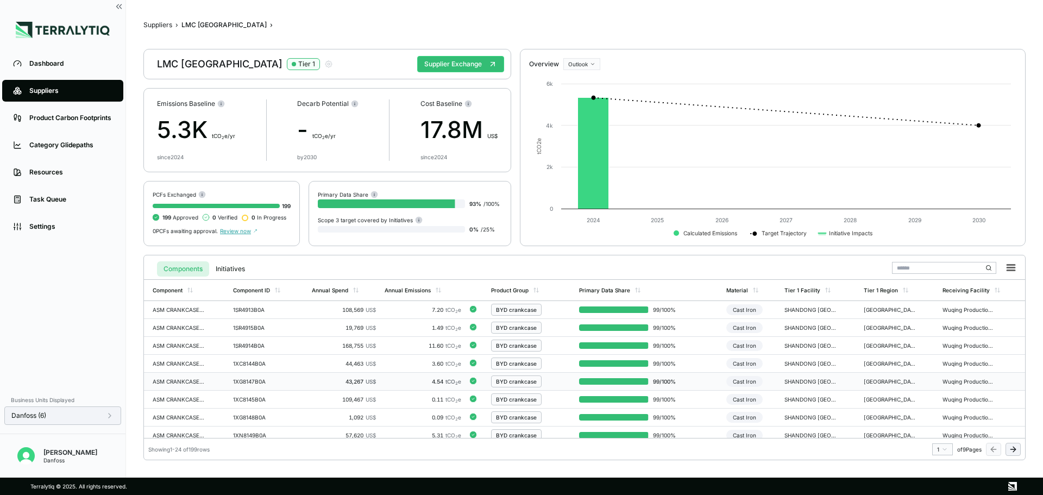
click at [695, 380] on td "99 / 100 %" at bounding box center [648, 382] width 147 height 18
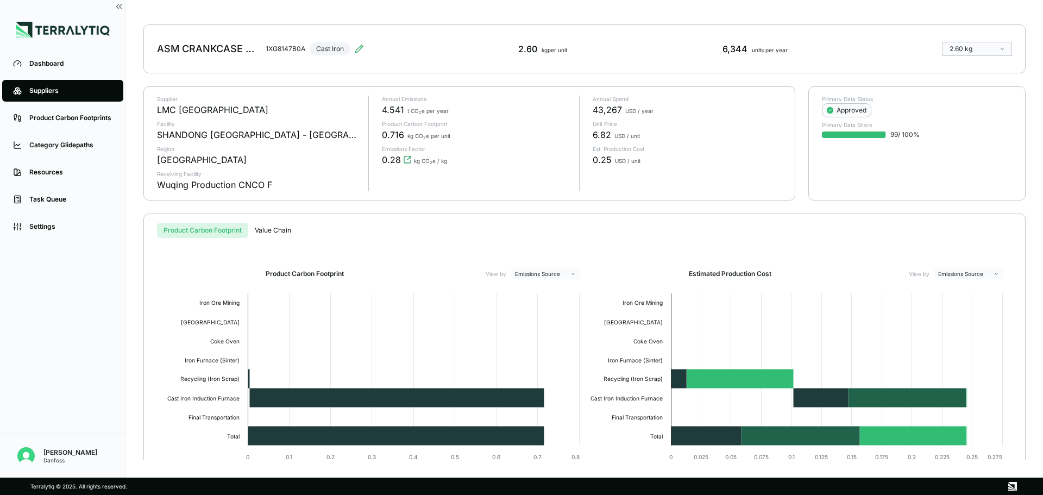
scroll to position [92, 0]
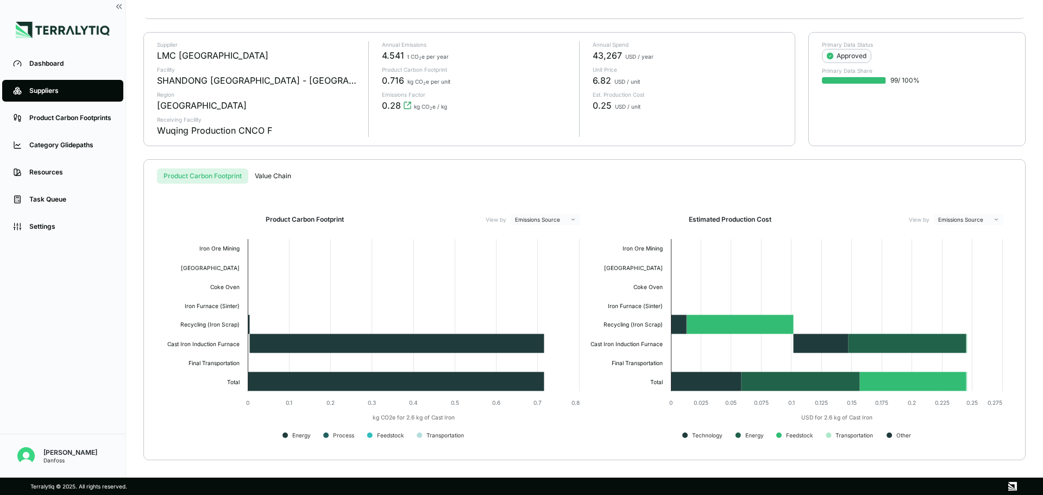
click at [540, 220] on html "Dashboard Suppliers Product Carbon Footprints Category Glidepaths Resources Tas…" at bounding box center [521, 247] width 1043 height 495
click at [546, 241] on div "Emissions Source" at bounding box center [546, 236] width 64 height 13
click at [260, 171] on div "Suppliers › LMC China › ASM CRANKCASE MACH XG33-41,DP31 › ASM CRANKCASE MACH XG…" at bounding box center [584, 238] width 882 height 443
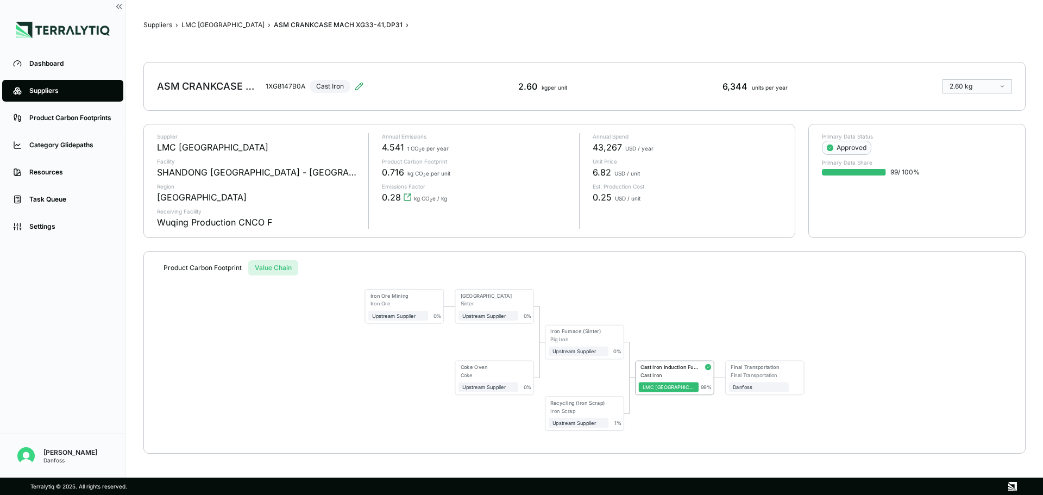
click at [1004, 88] on html "Dashboard Suppliers Product Carbon Footprints Category Glidepaths Resources Tas…" at bounding box center [521, 247] width 1043 height 495
click at [513, 298] on div "Sinter Plant" at bounding box center [488, 295] width 54 height 6
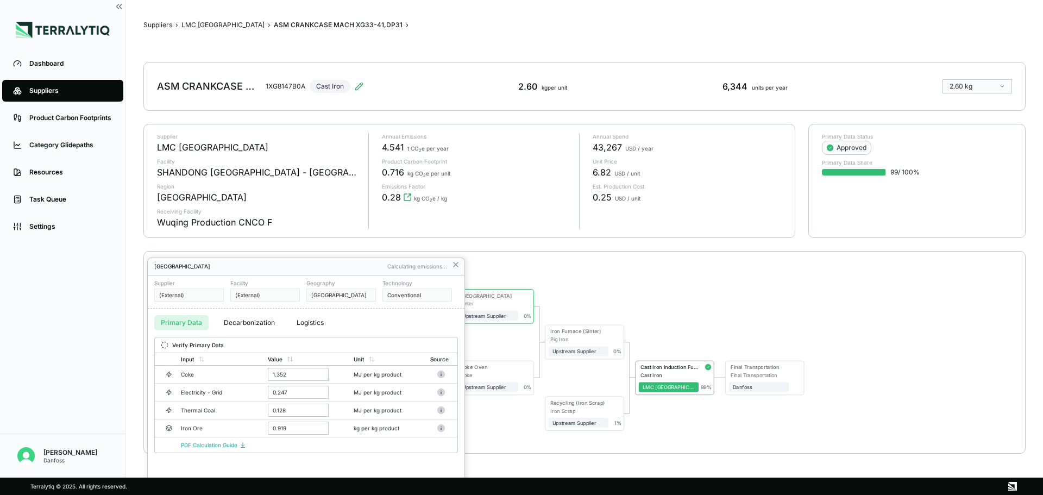
click at [153, 25] on div at bounding box center [521, 247] width 1043 height 495
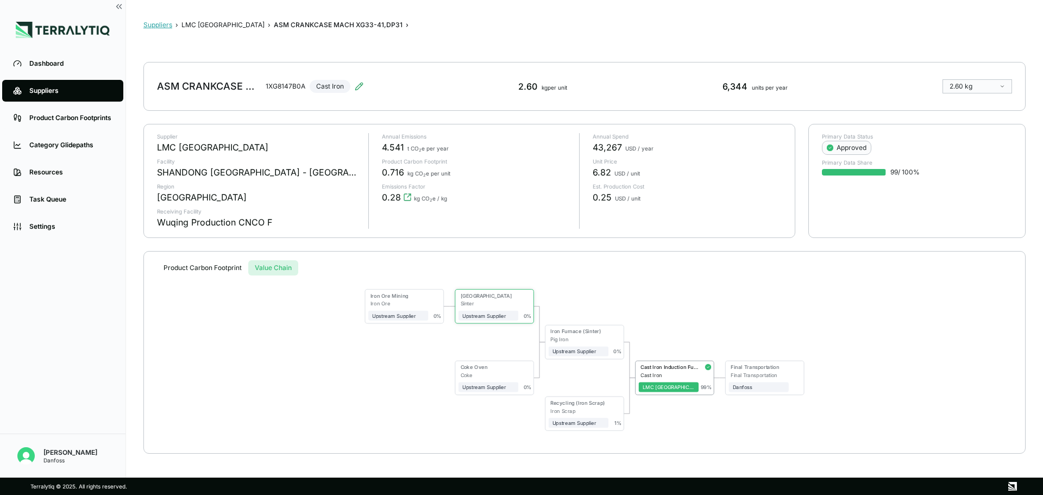
click at [167, 25] on button "Suppliers" at bounding box center [157, 25] width 29 height 9
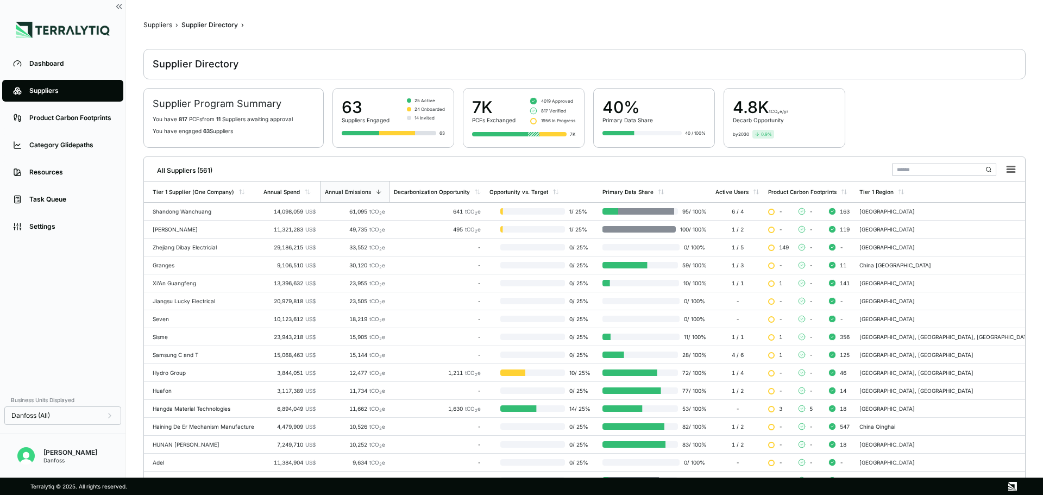
click at [167, 25] on div "Suppliers" at bounding box center [157, 25] width 29 height 9
click at [936, 173] on input "text" at bounding box center [944, 170] width 104 height 12
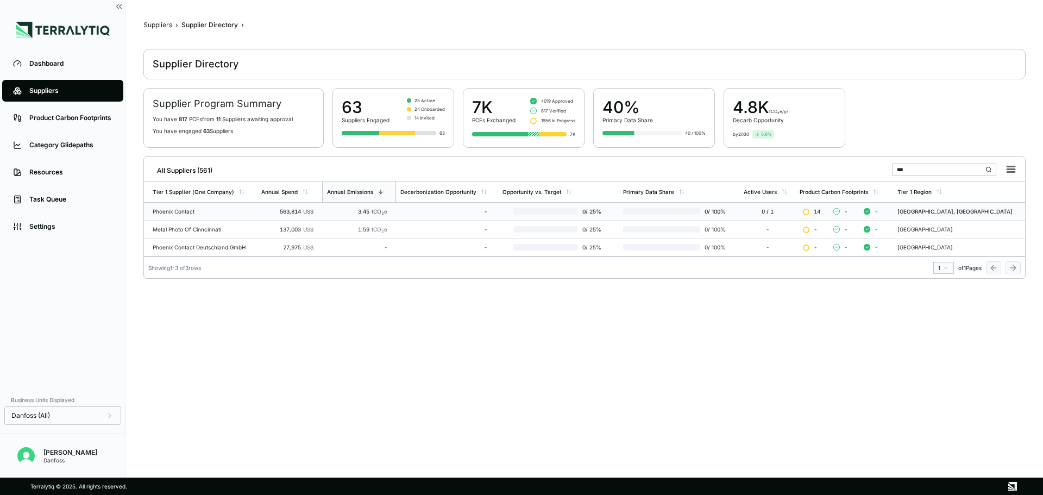
type input "***"
click at [434, 210] on div "-" at bounding box center [443, 211] width 87 height 7
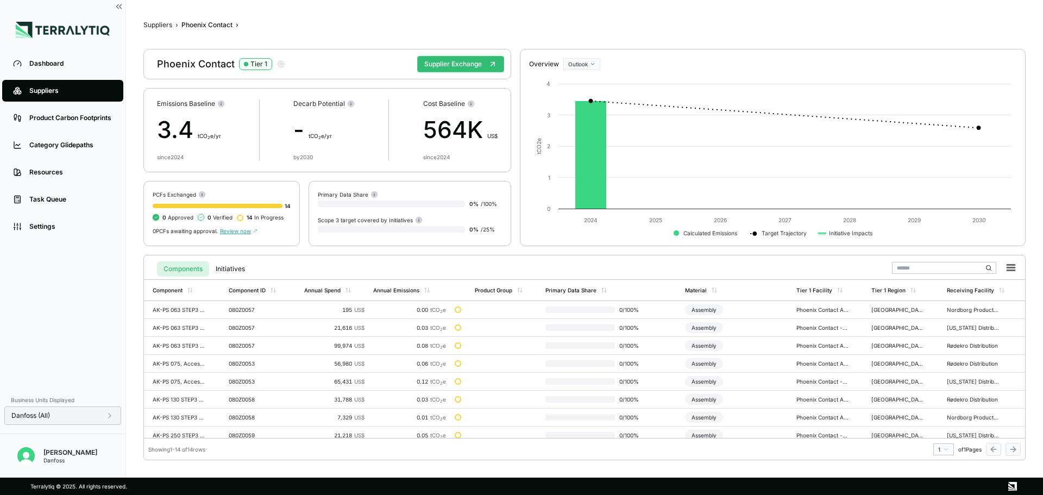
click at [108, 415] on icon at bounding box center [109, 415] width 9 height 9
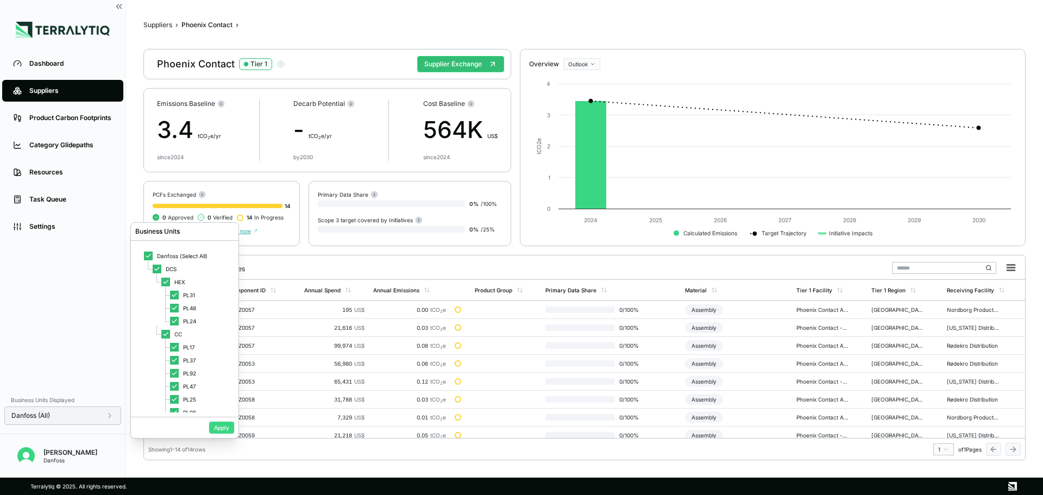
click at [221, 429] on button "Apply" at bounding box center [221, 428] width 25 height 12
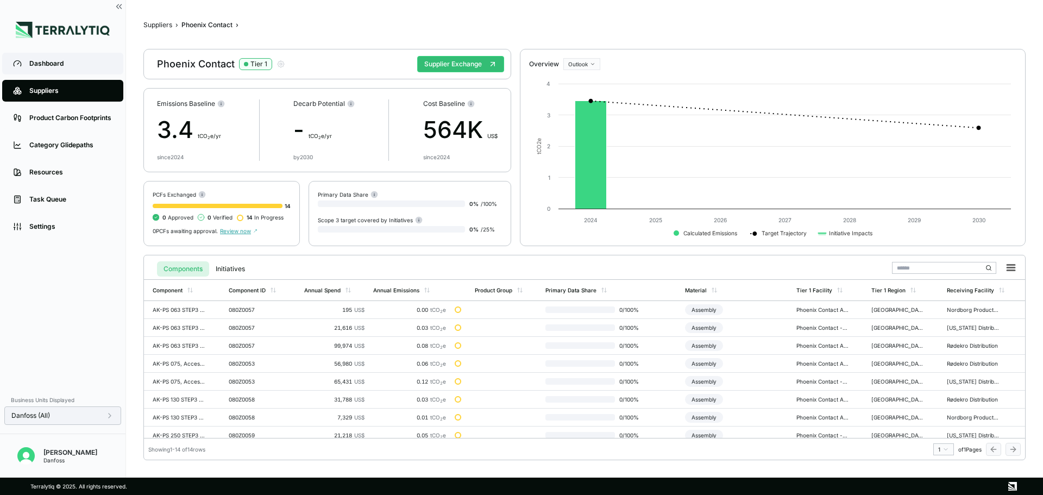
click at [46, 64] on div "Dashboard" at bounding box center [70, 63] width 83 height 9
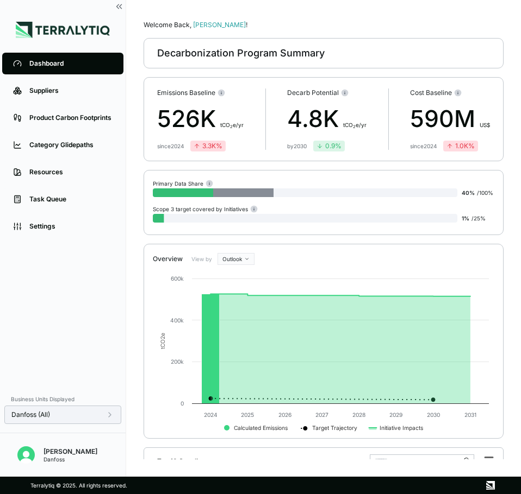
click at [112, 416] on icon at bounding box center [109, 415] width 9 height 9
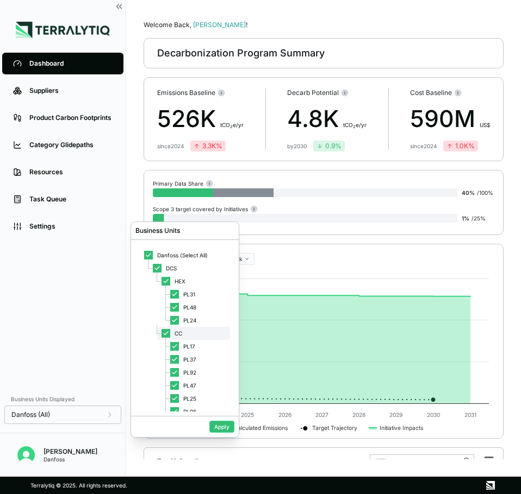
click at [166, 332] on icon at bounding box center [165, 333] width 7 height 7
click at [222, 429] on button "Apply" at bounding box center [221, 427] width 25 height 12
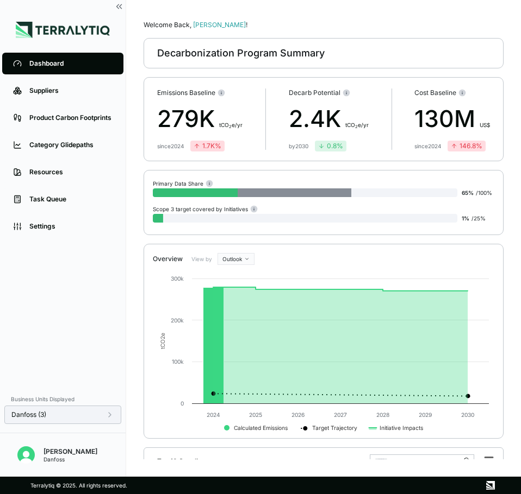
click at [108, 411] on icon at bounding box center [109, 415] width 9 height 9
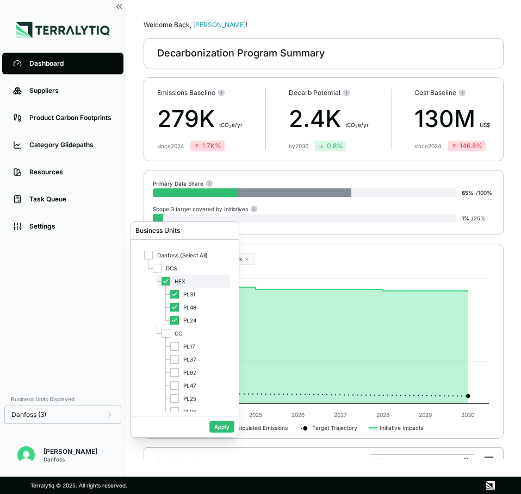
click at [160, 279] on div "HEX" at bounding box center [193, 281] width 73 height 13
click at [164, 335] on div at bounding box center [165, 333] width 9 height 9
click at [217, 430] on button "Apply" at bounding box center [221, 427] width 25 height 12
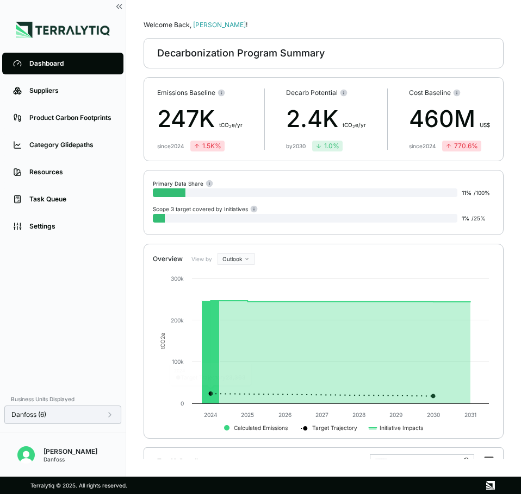
click at [114, 418] on div "Danfoss (6)" at bounding box center [62, 415] width 117 height 18
click at [110, 418] on icon at bounding box center [109, 415] width 9 height 9
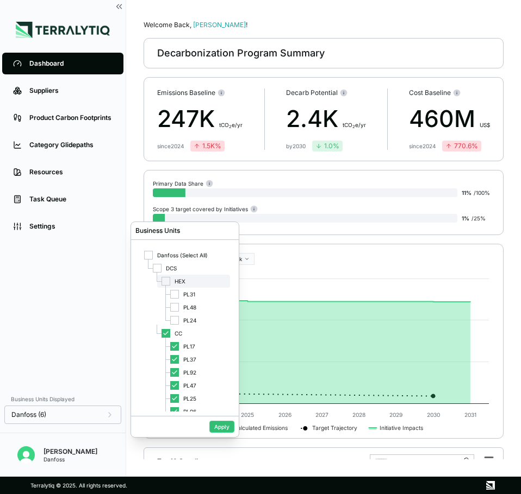
click at [169, 282] on div at bounding box center [165, 281] width 9 height 9
click at [170, 336] on div at bounding box center [165, 333] width 9 height 9
click at [219, 429] on button "Apply" at bounding box center [221, 427] width 25 height 12
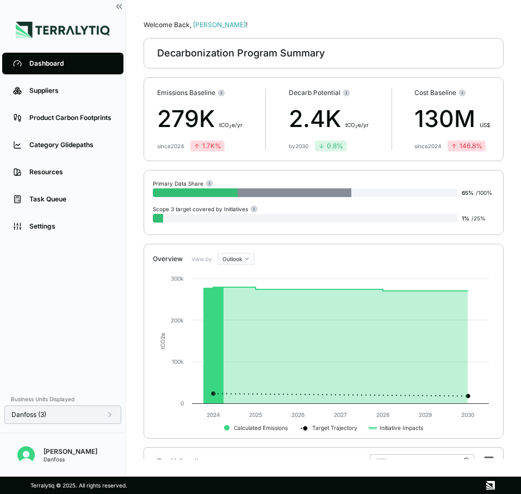
click at [108, 416] on icon at bounding box center [109, 415] width 9 height 9
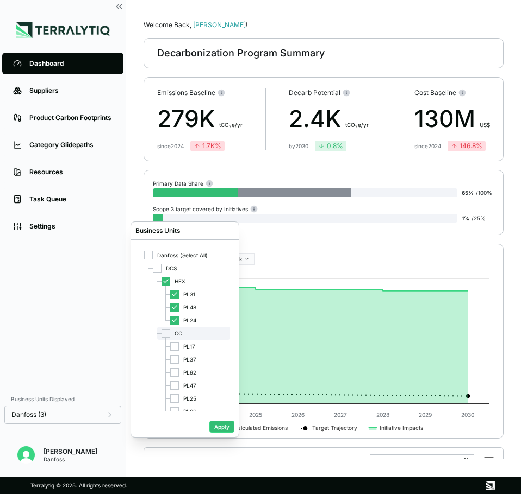
click at [168, 334] on div at bounding box center [165, 333] width 9 height 9
click at [167, 279] on icon at bounding box center [165, 281] width 7 height 7
click at [220, 425] on button "Apply" at bounding box center [221, 427] width 25 height 12
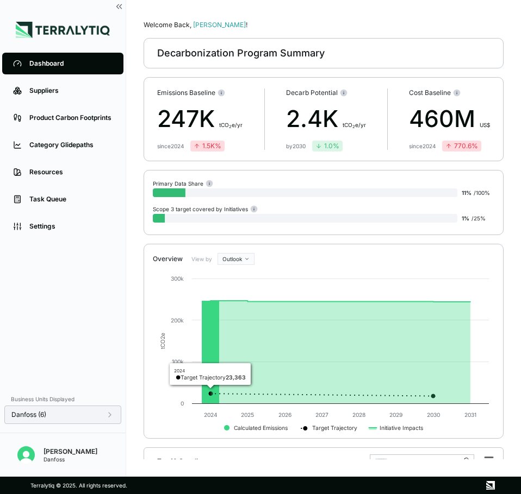
click at [110, 418] on icon at bounding box center [109, 415] width 9 height 9
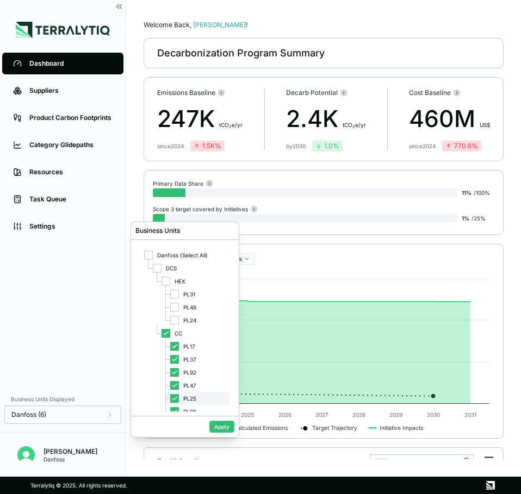
scroll to position [11, 0]
click at [173, 389] on icon at bounding box center [174, 388] width 7 height 7
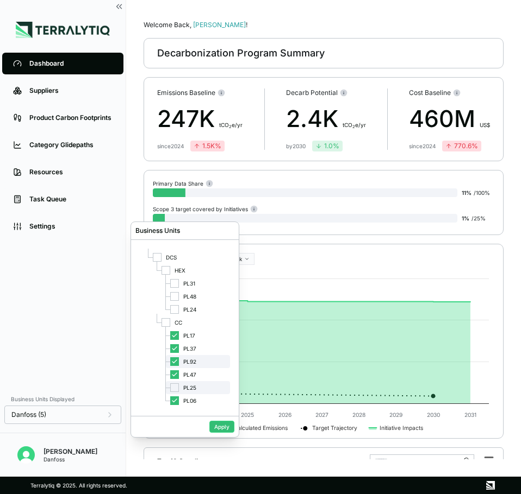
click at [176, 365] on div at bounding box center [174, 362] width 9 height 9
click at [224, 429] on button "Apply" at bounding box center [221, 427] width 25 height 12
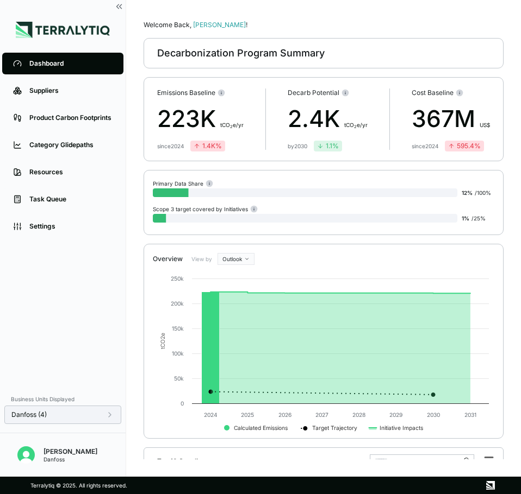
click at [107, 412] on icon at bounding box center [109, 415] width 9 height 9
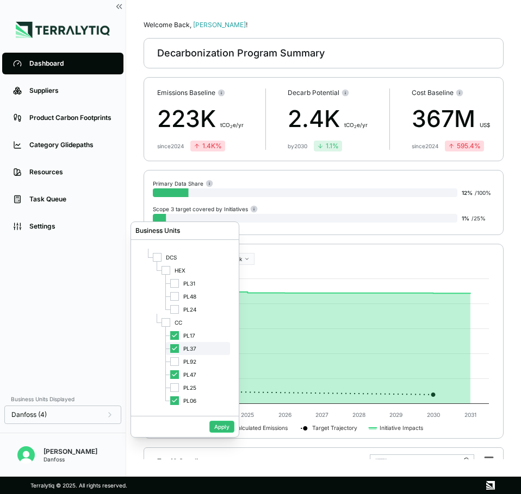
click at [174, 349] on icon at bounding box center [174, 348] width 4 height 3
click at [177, 384] on div at bounding box center [174, 388] width 9 height 9
click at [177, 373] on icon at bounding box center [174, 375] width 7 height 7
click at [175, 389] on icon at bounding box center [174, 388] width 7 height 7
click at [178, 404] on div at bounding box center [174, 401] width 9 height 9
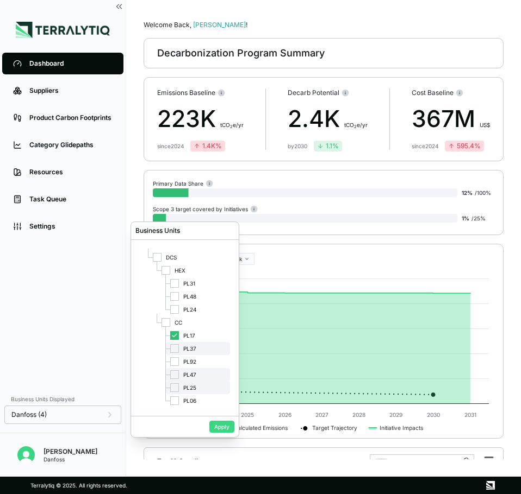
click at [221, 425] on button "Apply" at bounding box center [221, 427] width 25 height 12
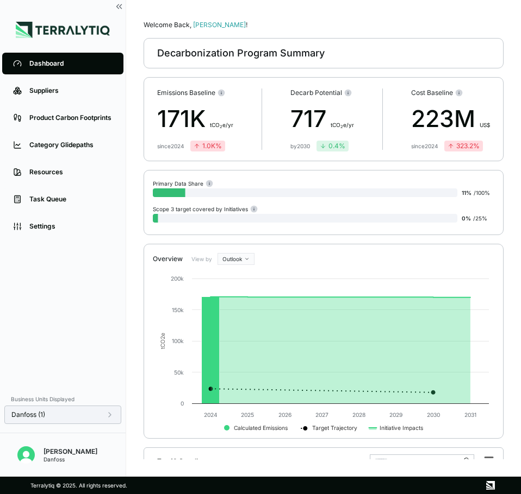
click at [111, 418] on icon at bounding box center [109, 415] width 9 height 9
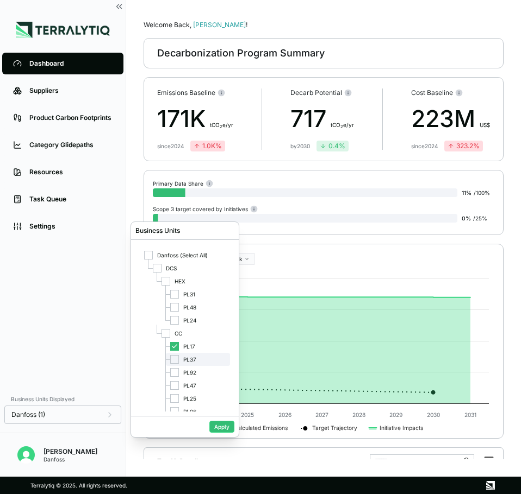
click at [173, 365] on div "PL37" at bounding box center [198, 359] width 64 height 13
click at [174, 388] on div at bounding box center [174, 385] width 9 height 9
click at [173, 401] on div at bounding box center [174, 401] width 9 height 9
click at [227, 424] on button "Apply" at bounding box center [221, 427] width 25 height 12
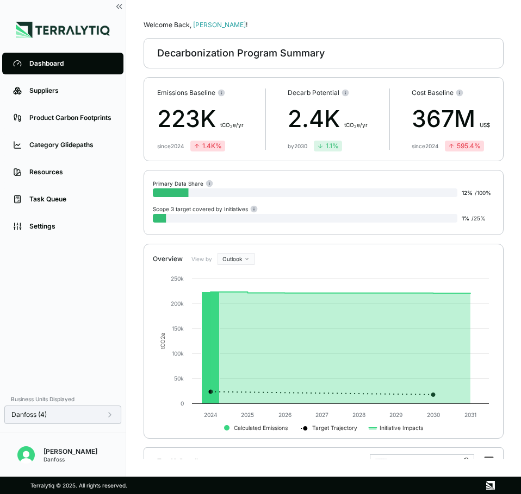
click at [110, 413] on icon at bounding box center [109, 415] width 9 height 9
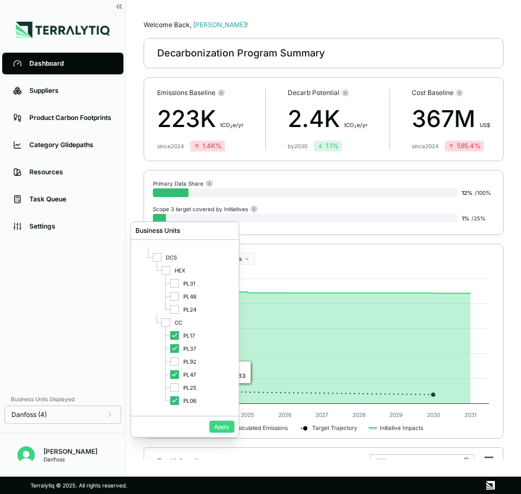
click at [224, 423] on button "Apply" at bounding box center [221, 427] width 25 height 12
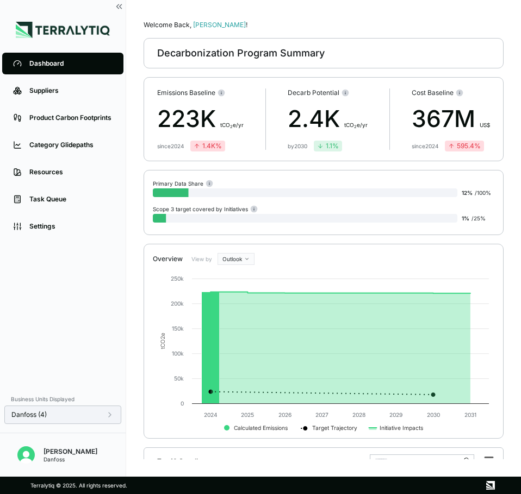
click at [109, 415] on icon at bounding box center [109, 415] width 9 height 9
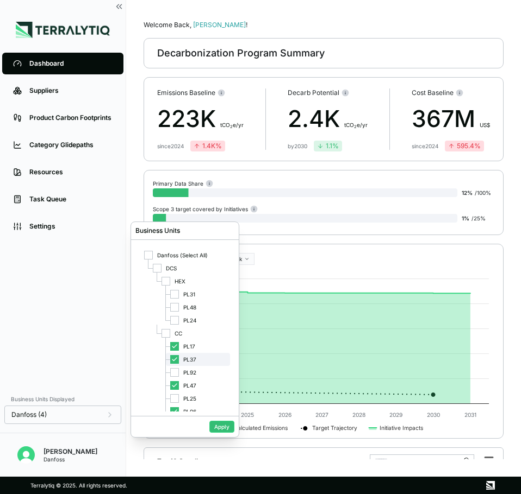
click at [171, 359] on div at bounding box center [174, 359] width 9 height 9
click at [174, 389] on icon at bounding box center [174, 386] width 7 height 7
click at [175, 408] on div at bounding box center [174, 412] width 9 height 9
click at [212, 428] on button "Apply" at bounding box center [221, 427] width 25 height 12
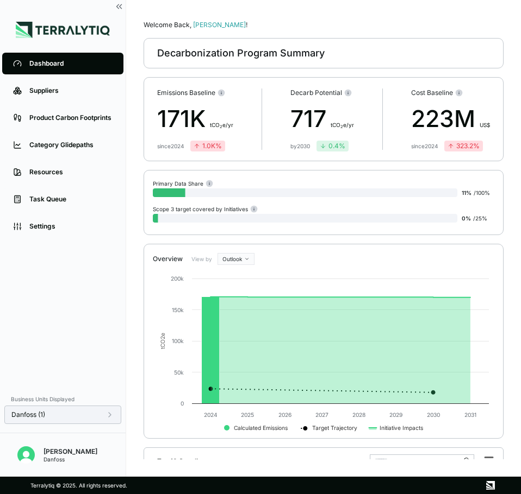
click at [109, 415] on icon at bounding box center [109, 415] width 9 height 9
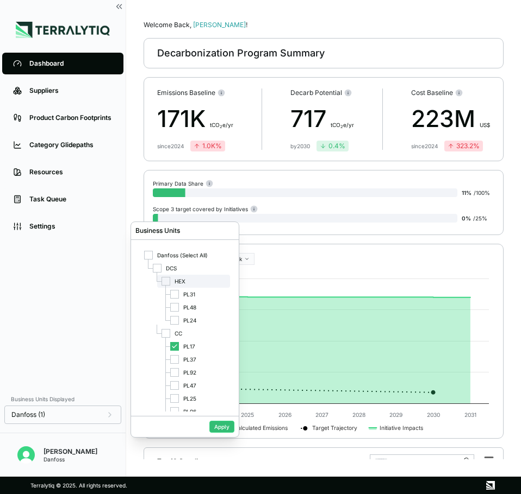
click at [170, 281] on div at bounding box center [165, 281] width 9 height 9
click at [174, 346] on icon at bounding box center [174, 346] width 7 height 7
click at [222, 428] on button "Apply" at bounding box center [221, 427] width 25 height 12
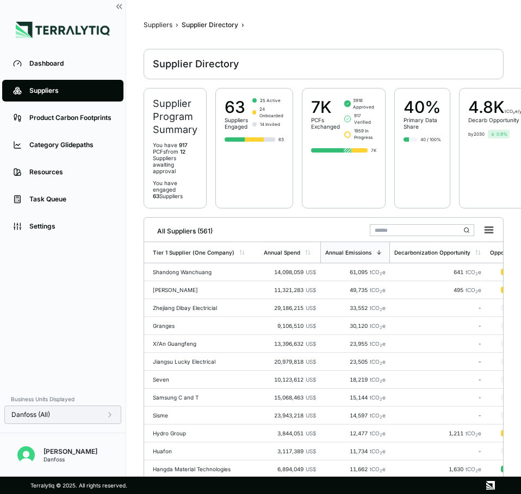
click at [105, 416] on div "Danfoss (All)" at bounding box center [62, 415] width 103 height 9
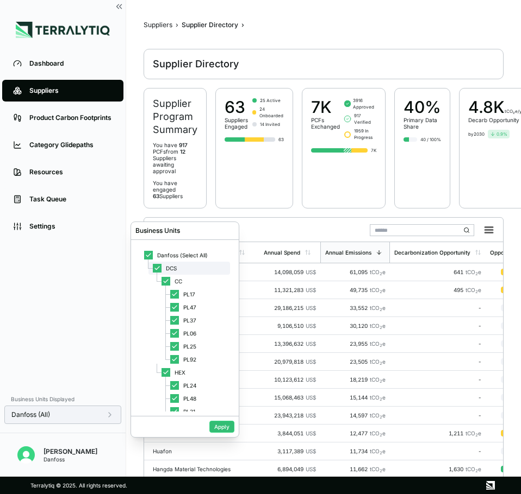
click at [155, 266] on icon at bounding box center [157, 268] width 7 height 7
click at [170, 281] on div at bounding box center [165, 281] width 9 height 9
click at [221, 426] on button "Apply" at bounding box center [221, 427] width 25 height 12
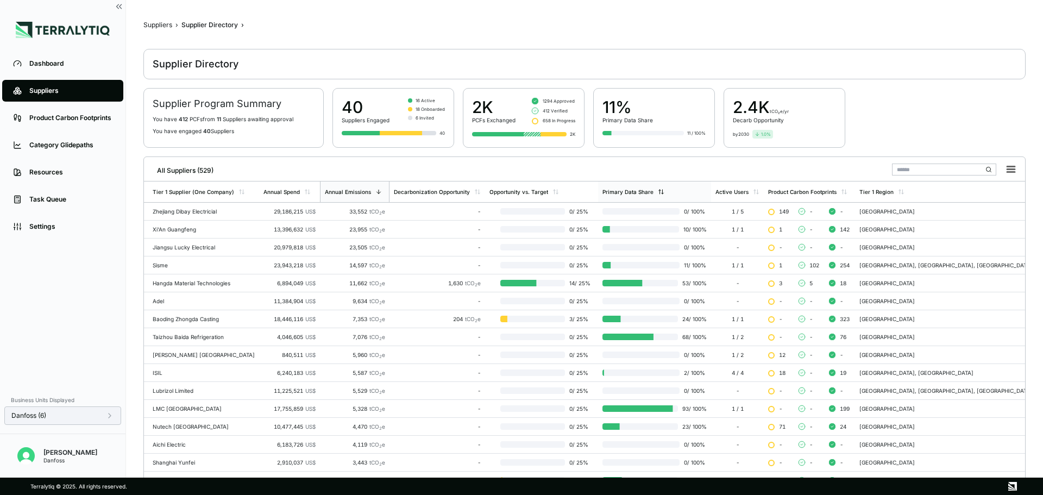
click at [520, 193] on div "Primary Data Share" at bounding box center [628, 192] width 51 height 7
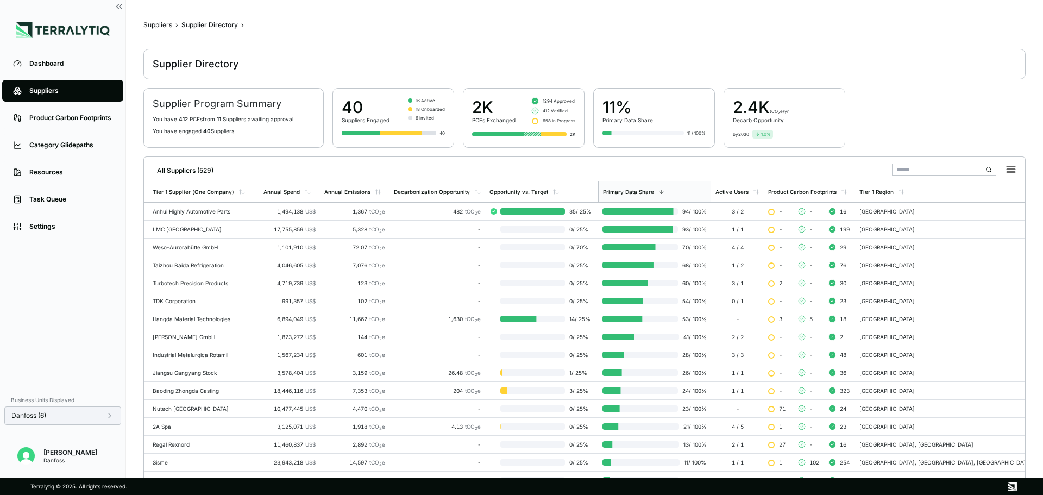
click at [520, 172] on input "text" at bounding box center [944, 170] width 104 height 12
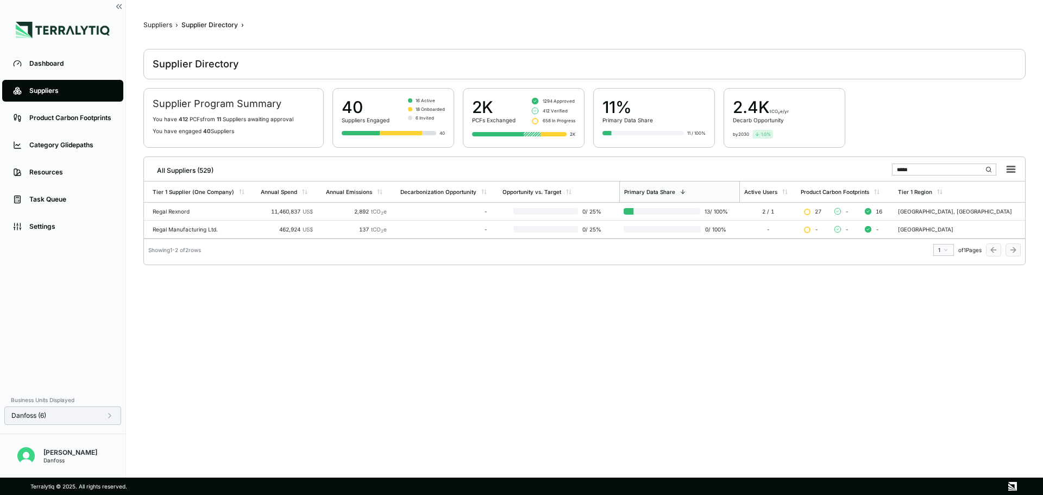
type input "*****"
